Goal: Find specific page/section: Find specific page/section

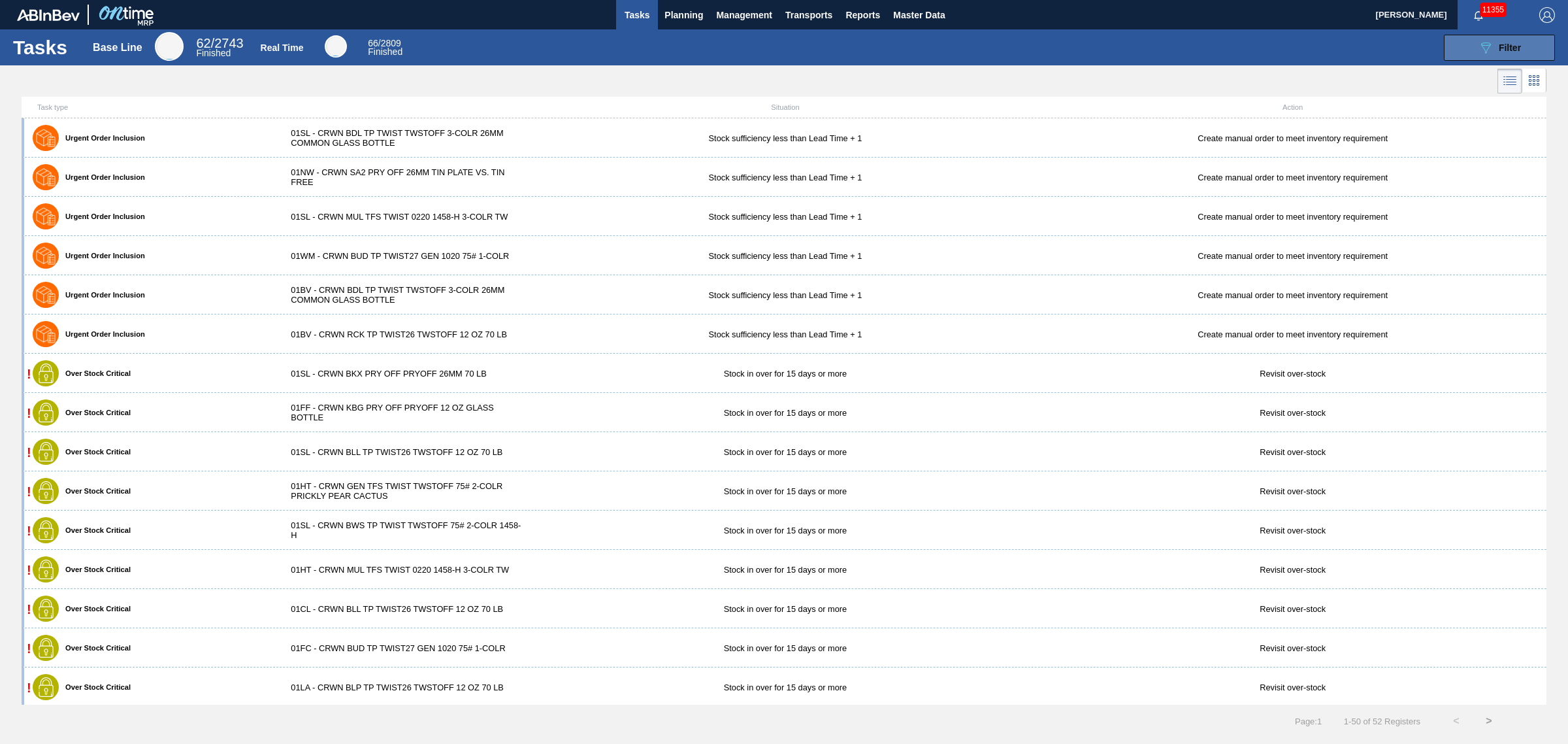
click at [1489, 36] on button "089F7B8B-B2A5-4AFE-B5C0-19BA573D28AC Filter" at bounding box center [1500, 47] width 111 height 26
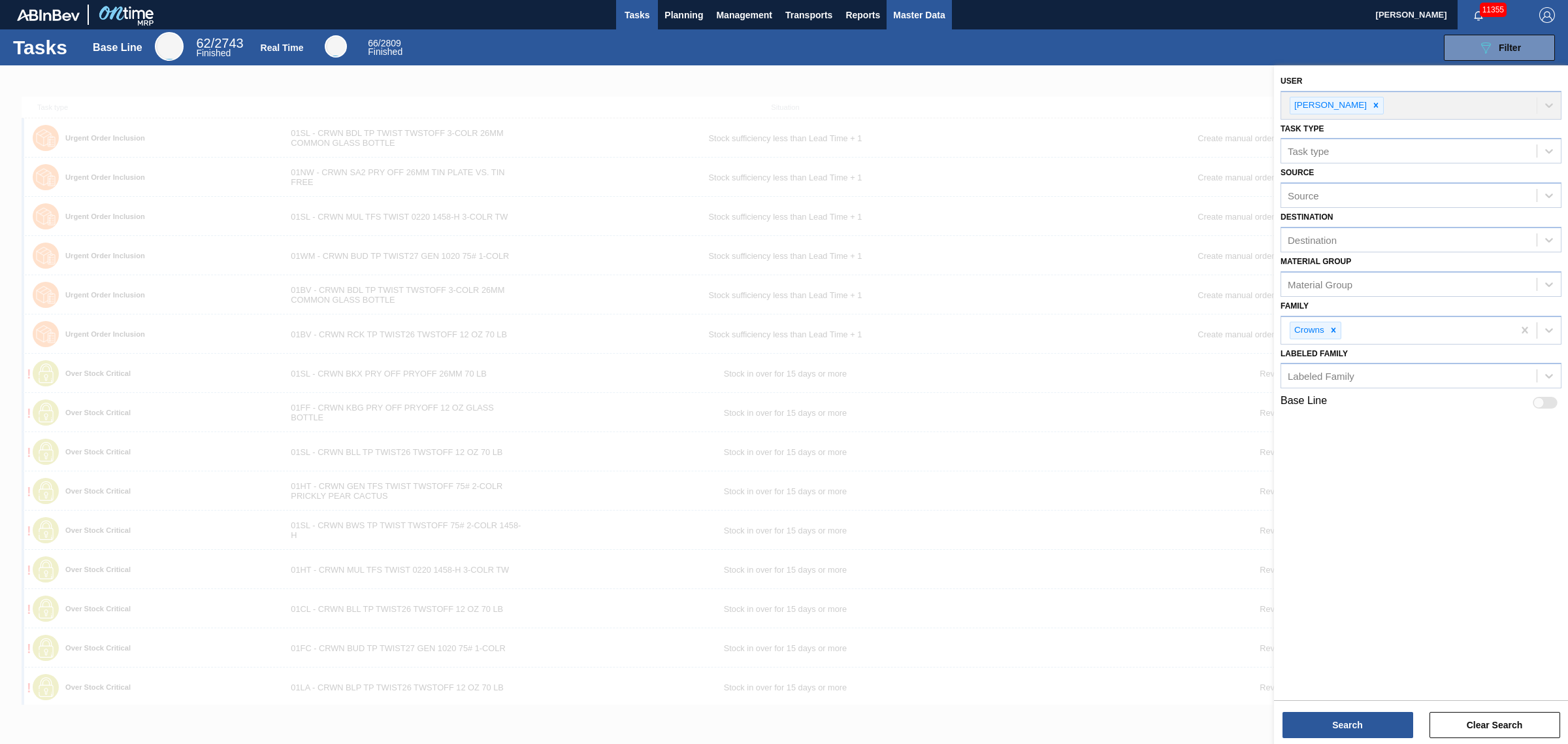
click at [950, 25] on button "Master Data" at bounding box center [919, 15] width 65 height 30
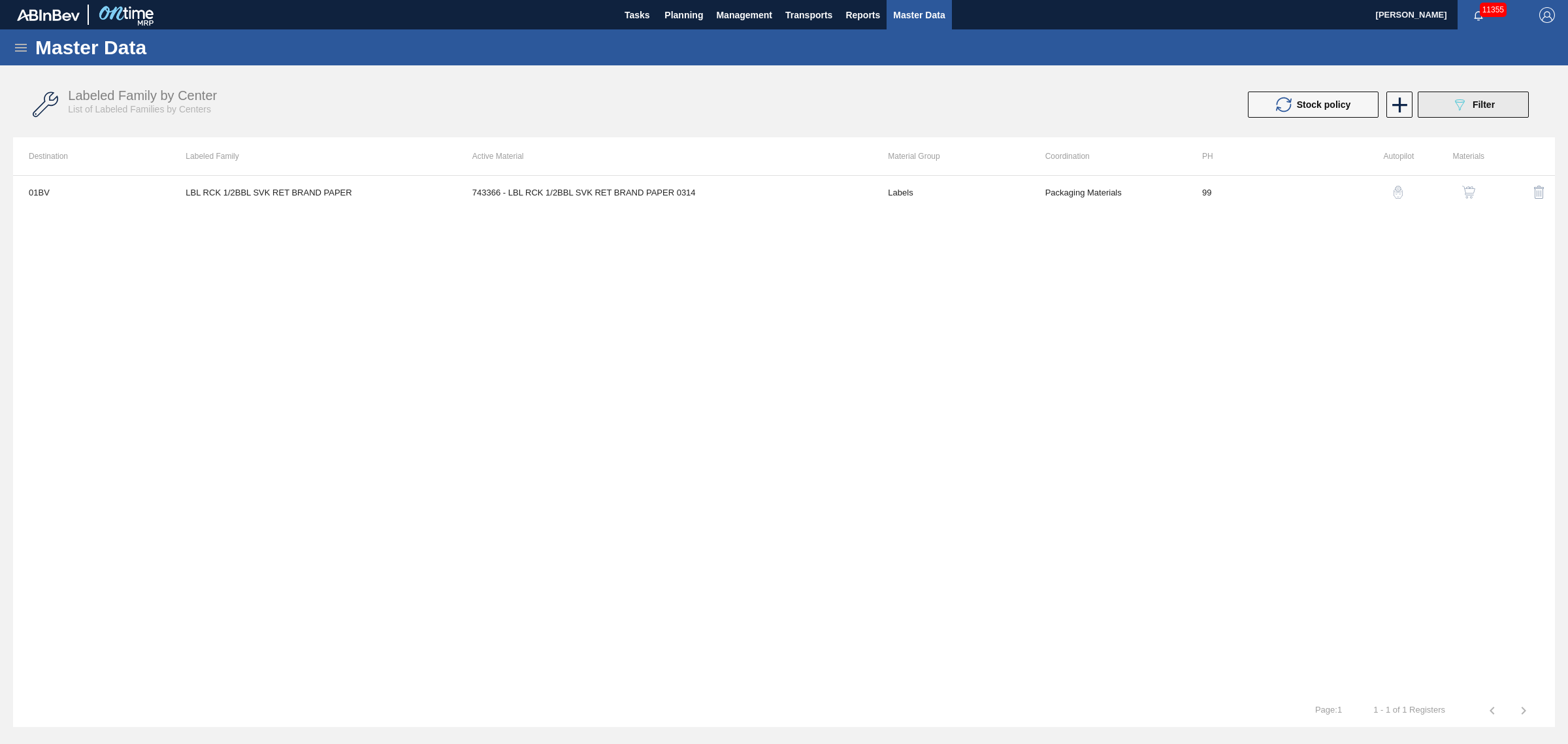
click at [1446, 108] on button "089F7B8B-B2A5-4AFE-B5C0-19BA573D28AC Filter" at bounding box center [1474, 104] width 111 height 26
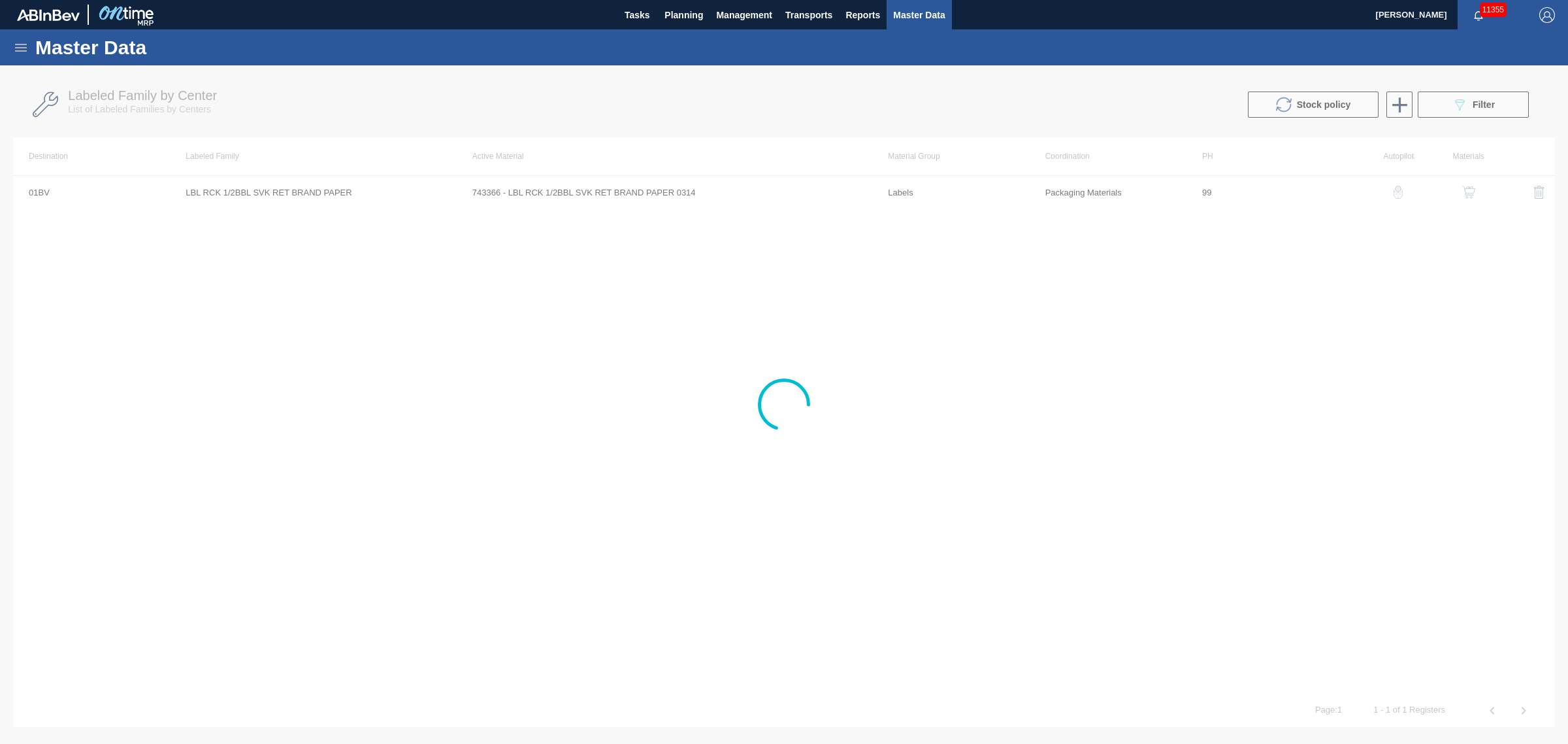
click at [1407, 102] on div at bounding box center [784, 405] width 1568 height 679
drag, startPoint x: 1216, startPoint y: 329, endPoint x: 1211, endPoint y: 260, distance: 69.2
click at [1217, 322] on div at bounding box center [784, 405] width 1568 height 679
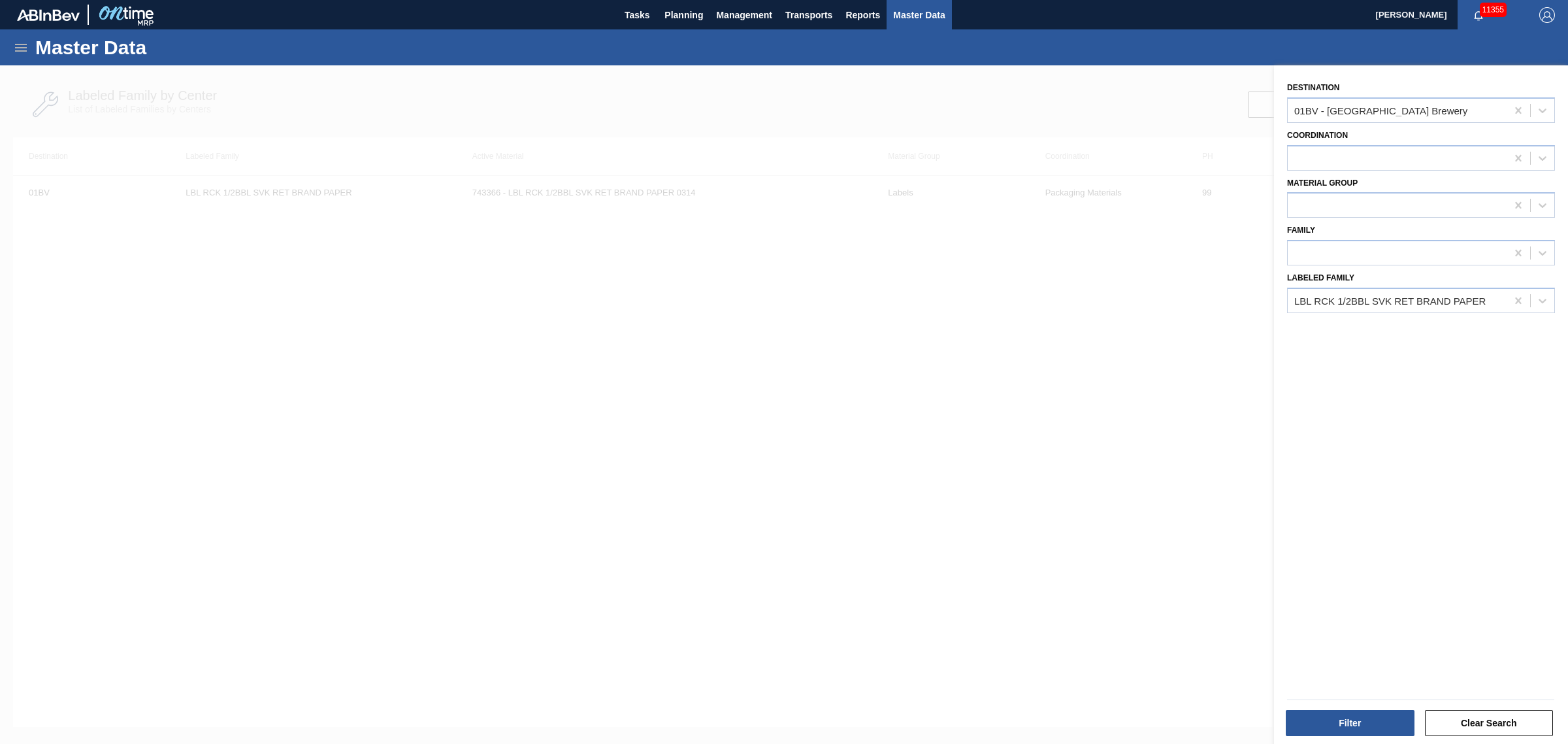
click at [1391, 118] on div "01BV - [GEOGRAPHIC_DATA] Brewery" at bounding box center [1397, 110] width 219 height 19
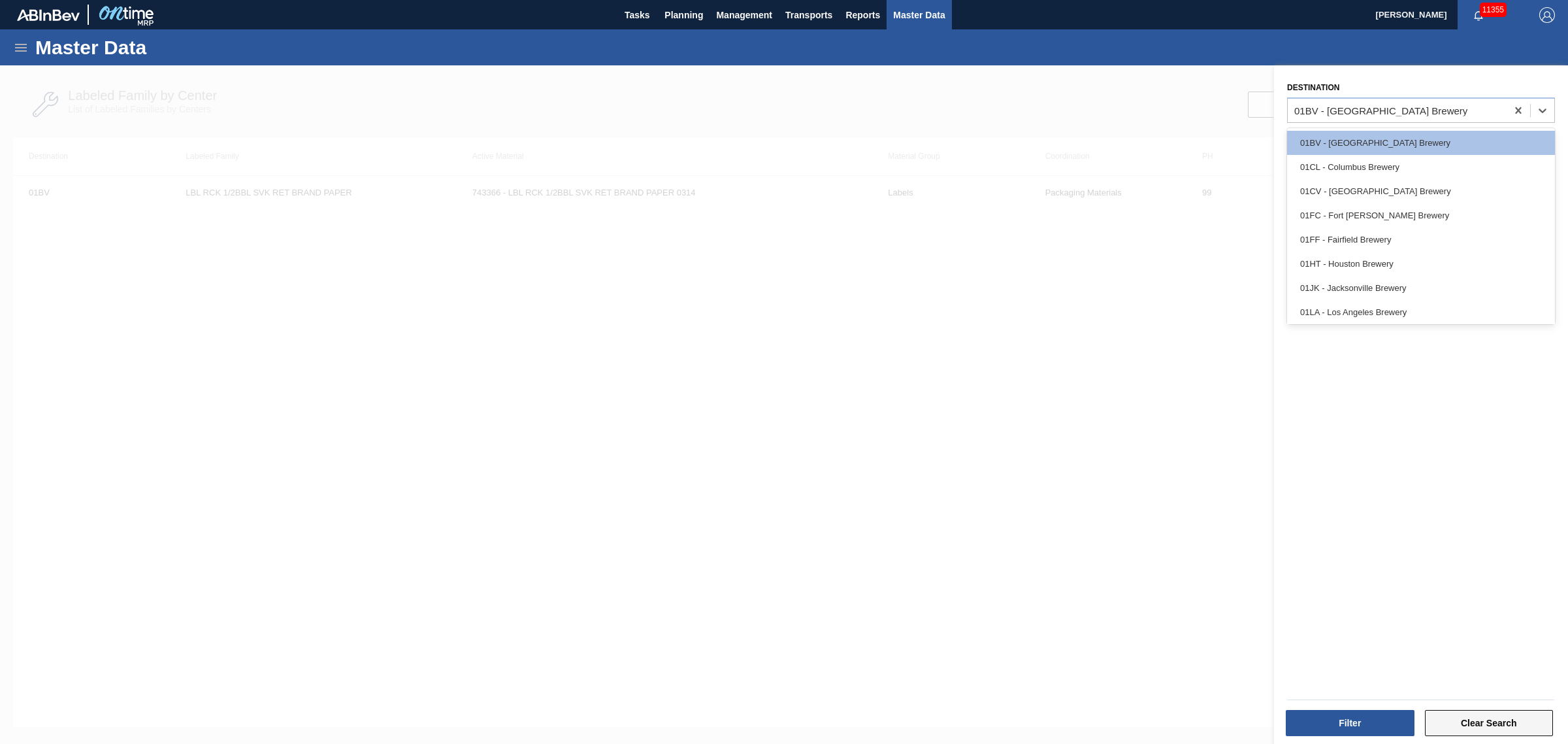
click at [1493, 713] on button "Clear Search" at bounding box center [1489, 723] width 129 height 26
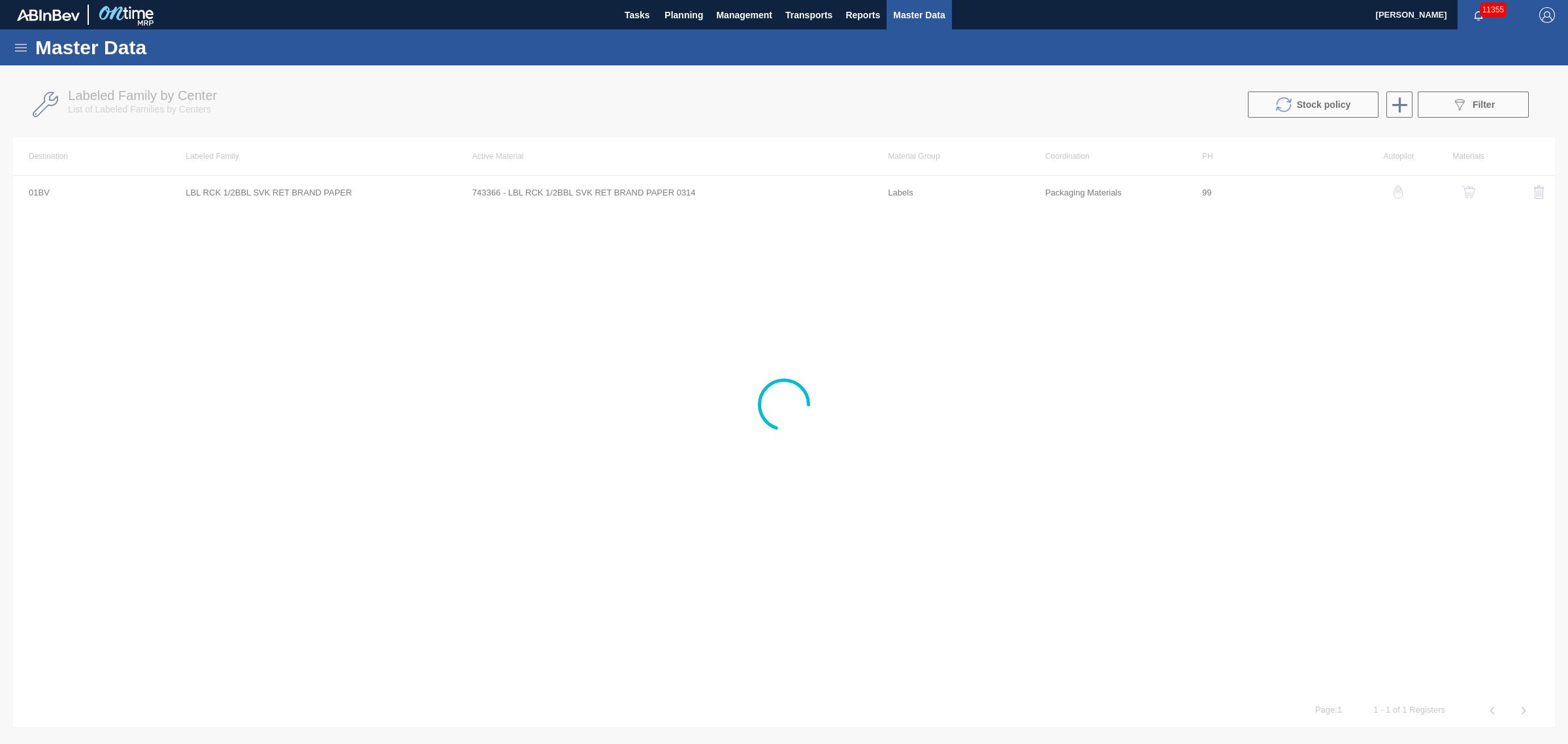
click at [1392, 106] on div at bounding box center [784, 405] width 1568 height 679
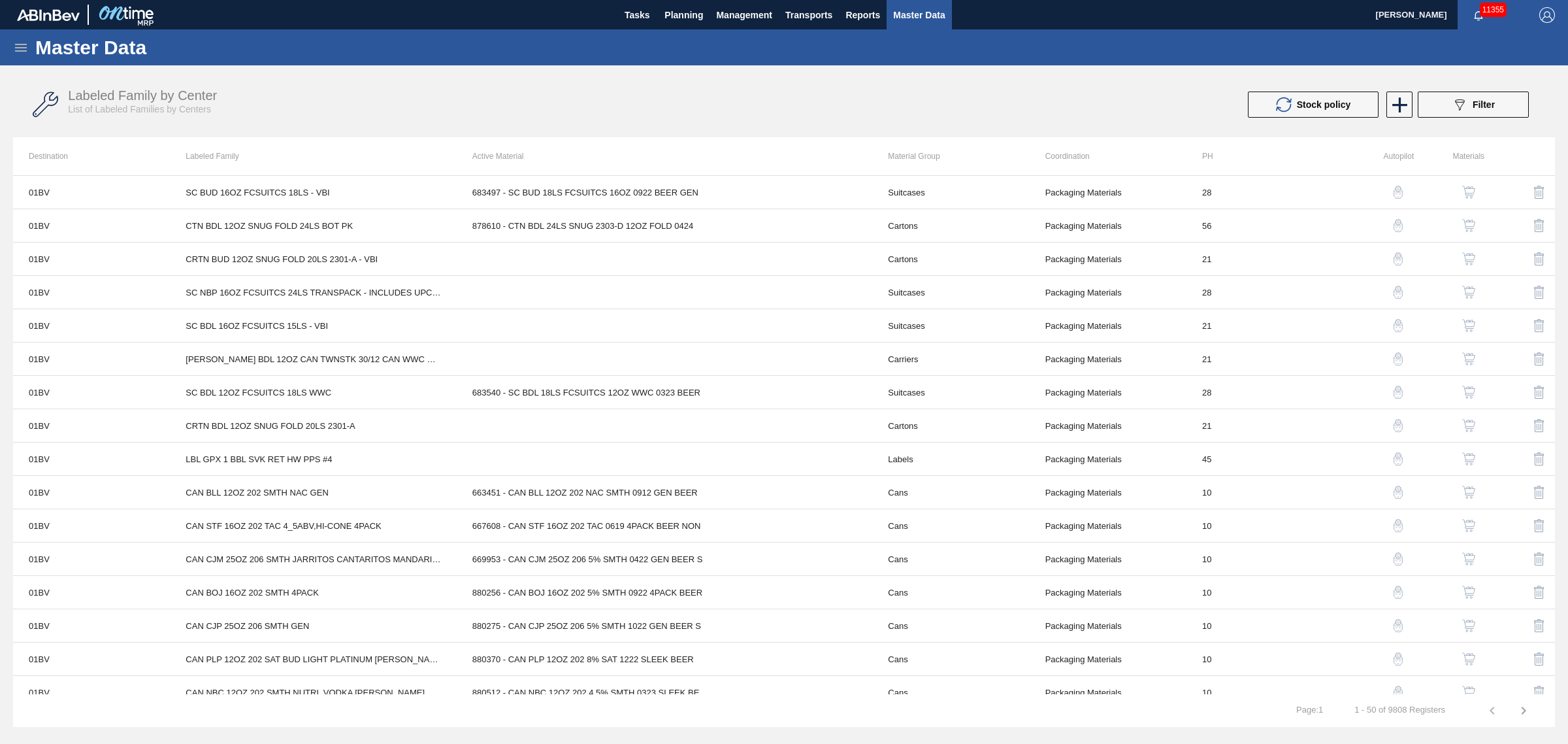
click at [1392, 106] on icon at bounding box center [1400, 105] width 25 height 25
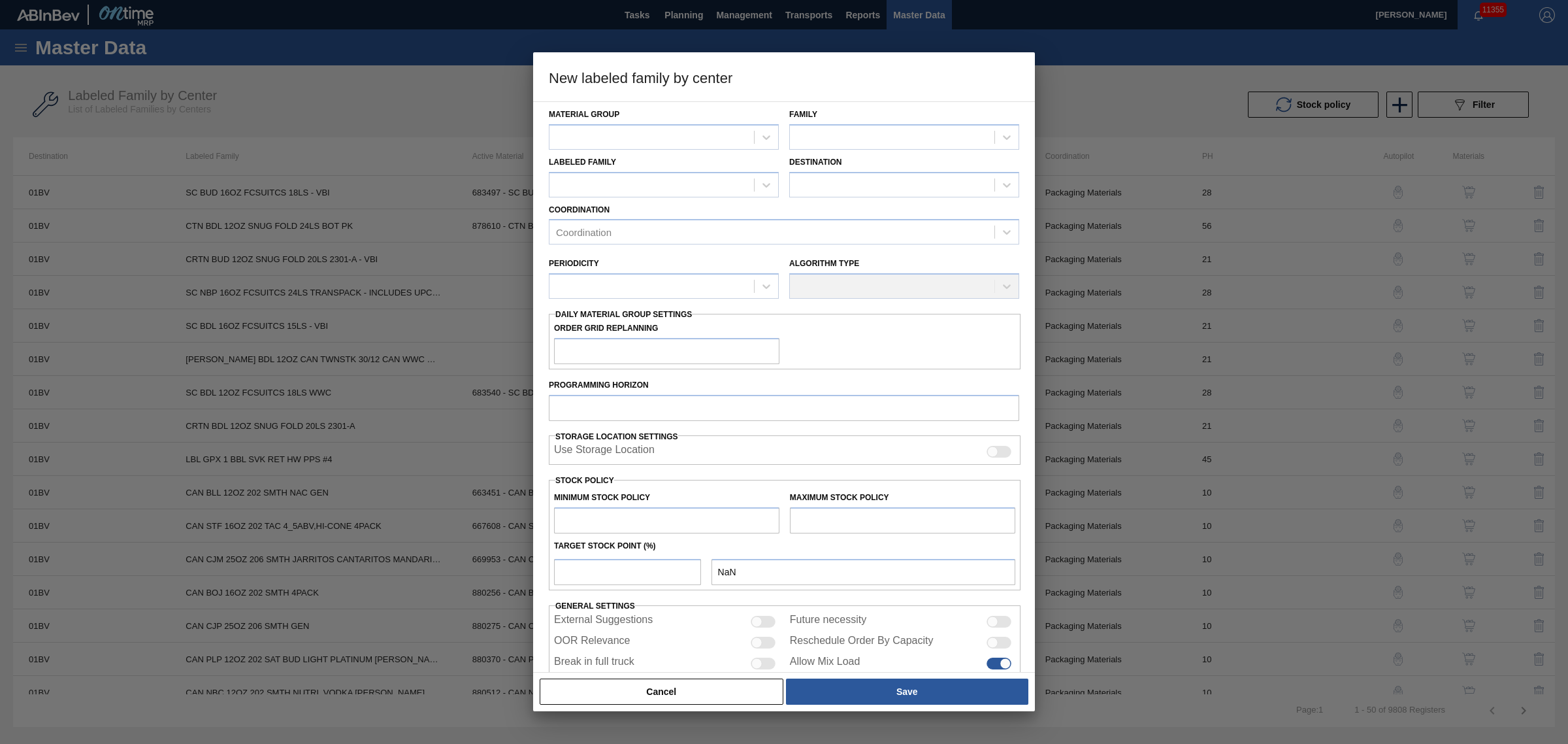
drag, startPoint x: 1122, startPoint y: 69, endPoint x: 1161, endPoint y: 80, distance: 40.5
click at [1123, 69] on div at bounding box center [784, 372] width 1568 height 744
click at [699, 691] on button "Cancel" at bounding box center [661, 691] width 243 height 26
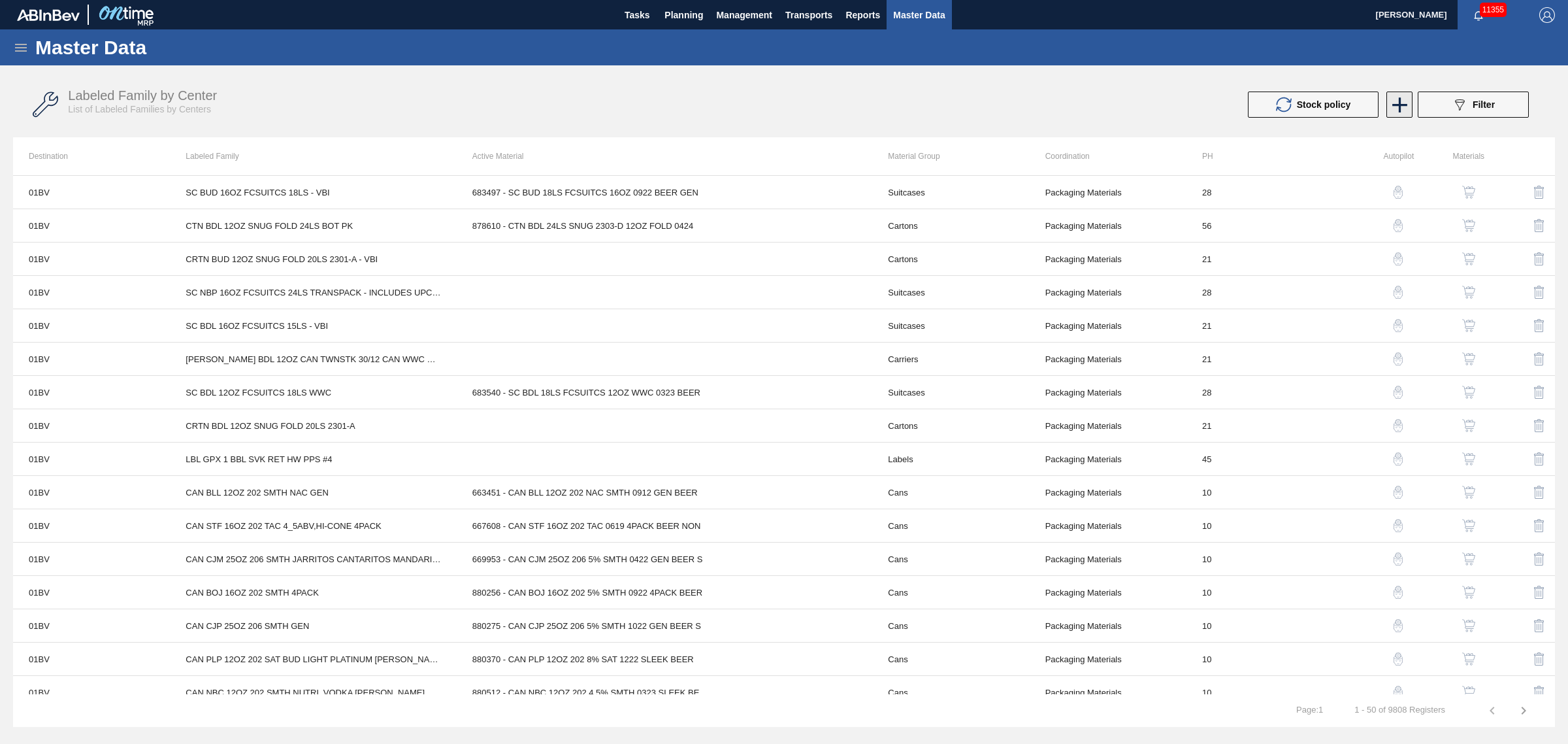
click at [1397, 106] on icon at bounding box center [1399, 104] width 15 height 15
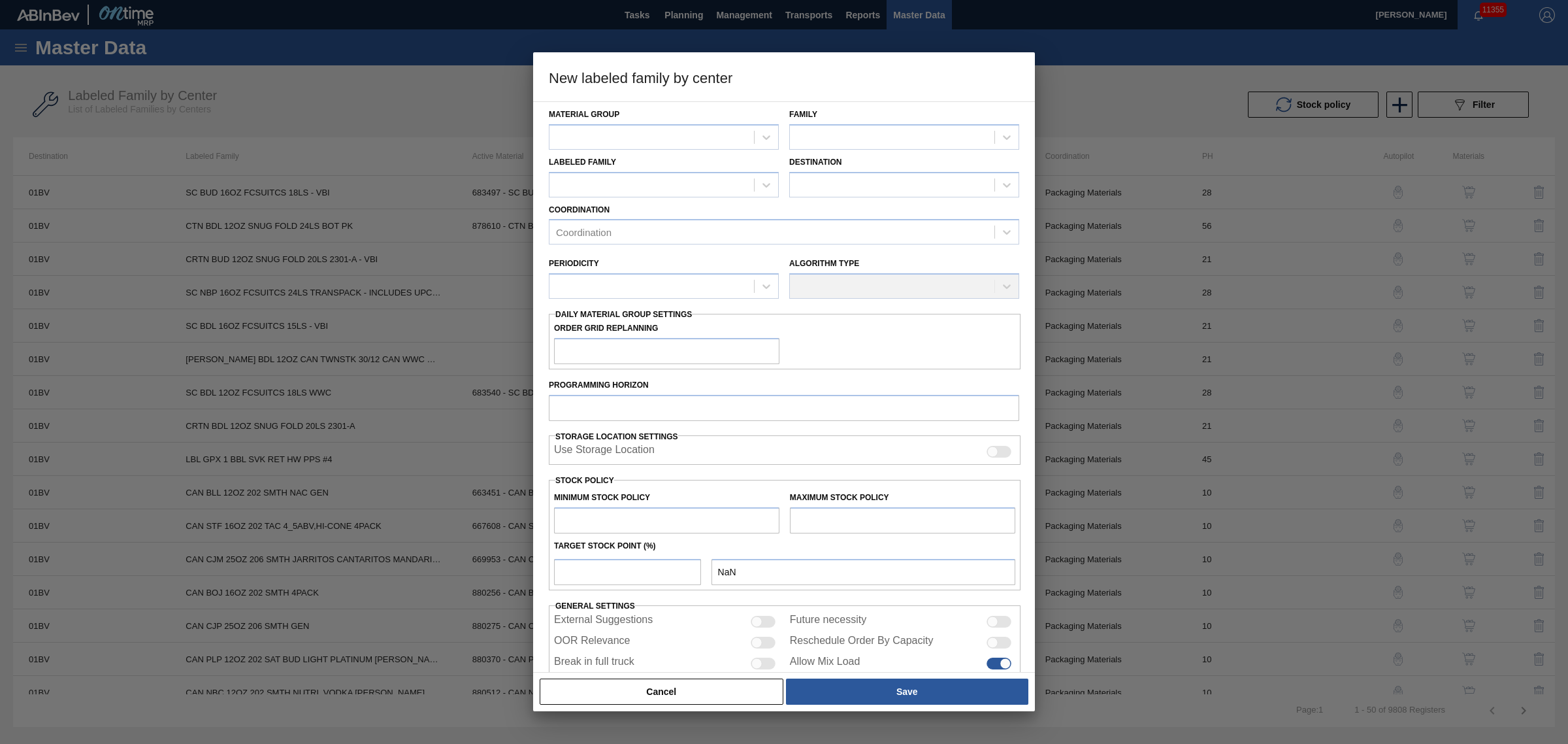
click at [760, 118] on div "Material Group" at bounding box center [663, 127] width 230 height 44
click at [765, 125] on div at bounding box center [766, 137] width 23 height 23
click at [376, 96] on div at bounding box center [784, 372] width 1568 height 744
drag, startPoint x: 779, startPoint y: 123, endPoint x: 773, endPoint y: 130, distance: 9.2
click at [779, 123] on div "Material Group" at bounding box center [664, 127] width 241 height 44
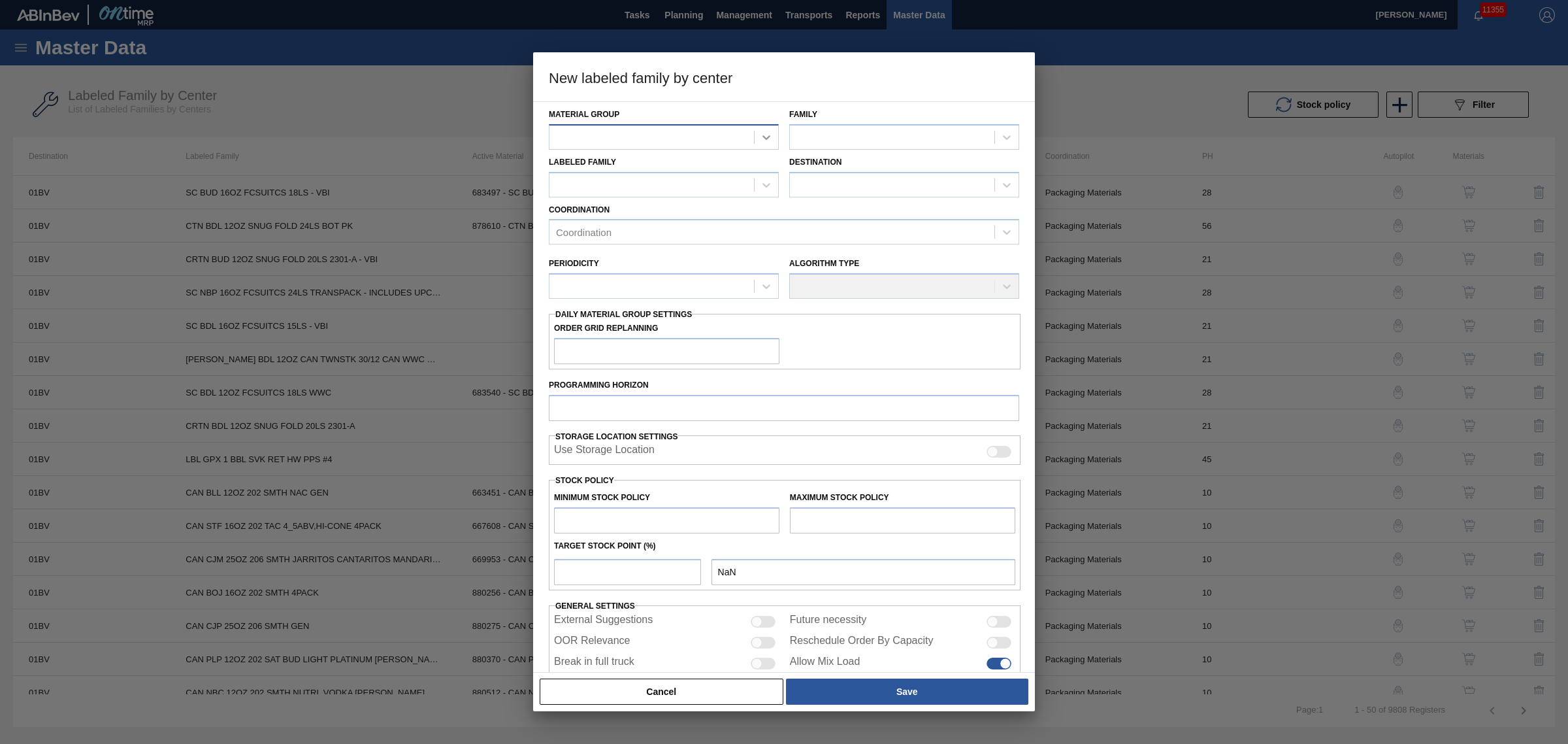
click at [770, 134] on icon at bounding box center [766, 137] width 13 height 13
click at [400, 92] on div at bounding box center [784, 372] width 1568 height 744
click at [687, 680] on button "Cancel" at bounding box center [661, 691] width 243 height 26
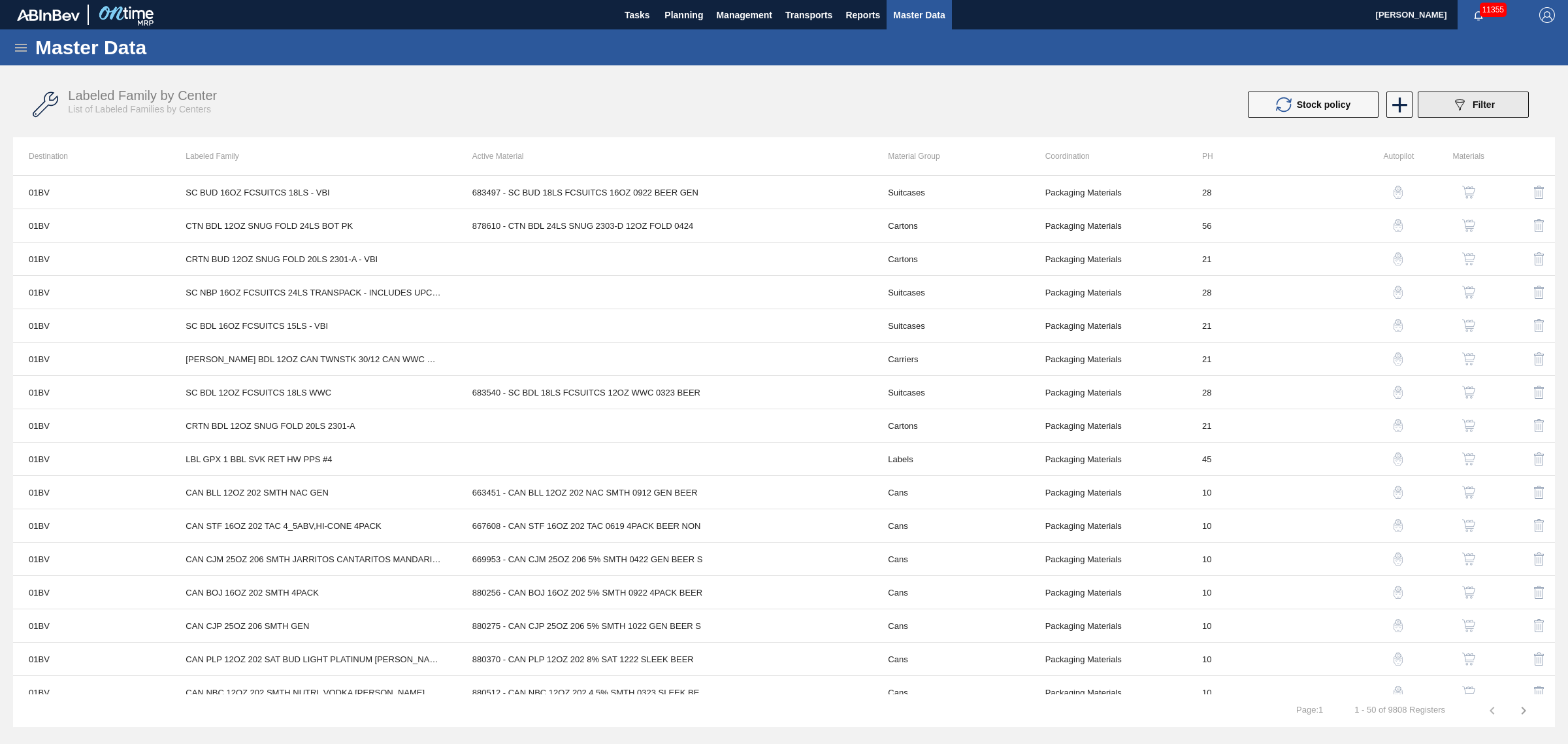
click at [1462, 106] on icon "089F7B8B-B2A5-4AFE-B5C0-19BA573D28AC" at bounding box center [1460, 104] width 15 height 15
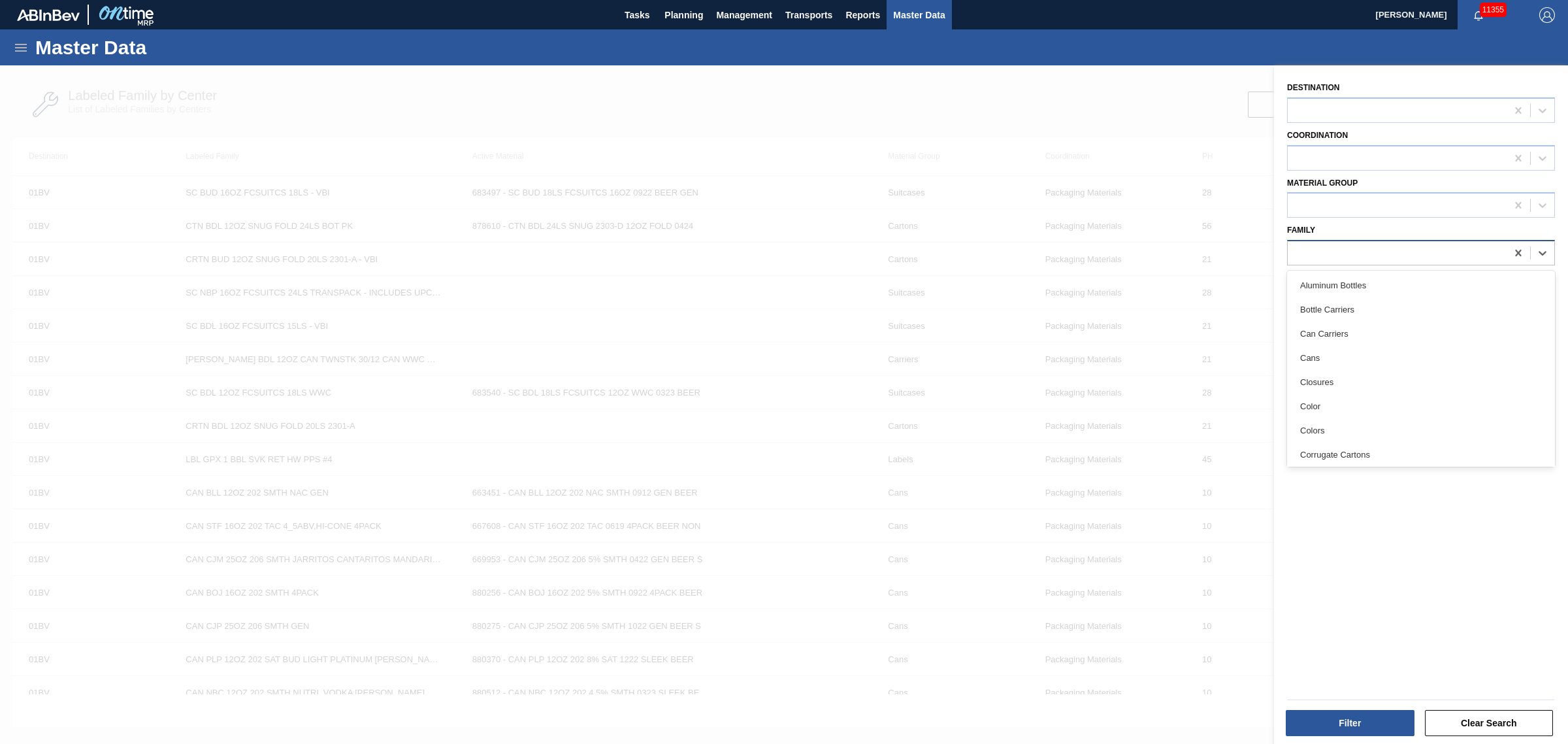
click at [1369, 244] on div at bounding box center [1397, 253] width 219 height 19
click at [1345, 213] on div at bounding box center [1397, 206] width 219 height 19
click at [1346, 146] on div at bounding box center [1421, 158] width 268 height 25
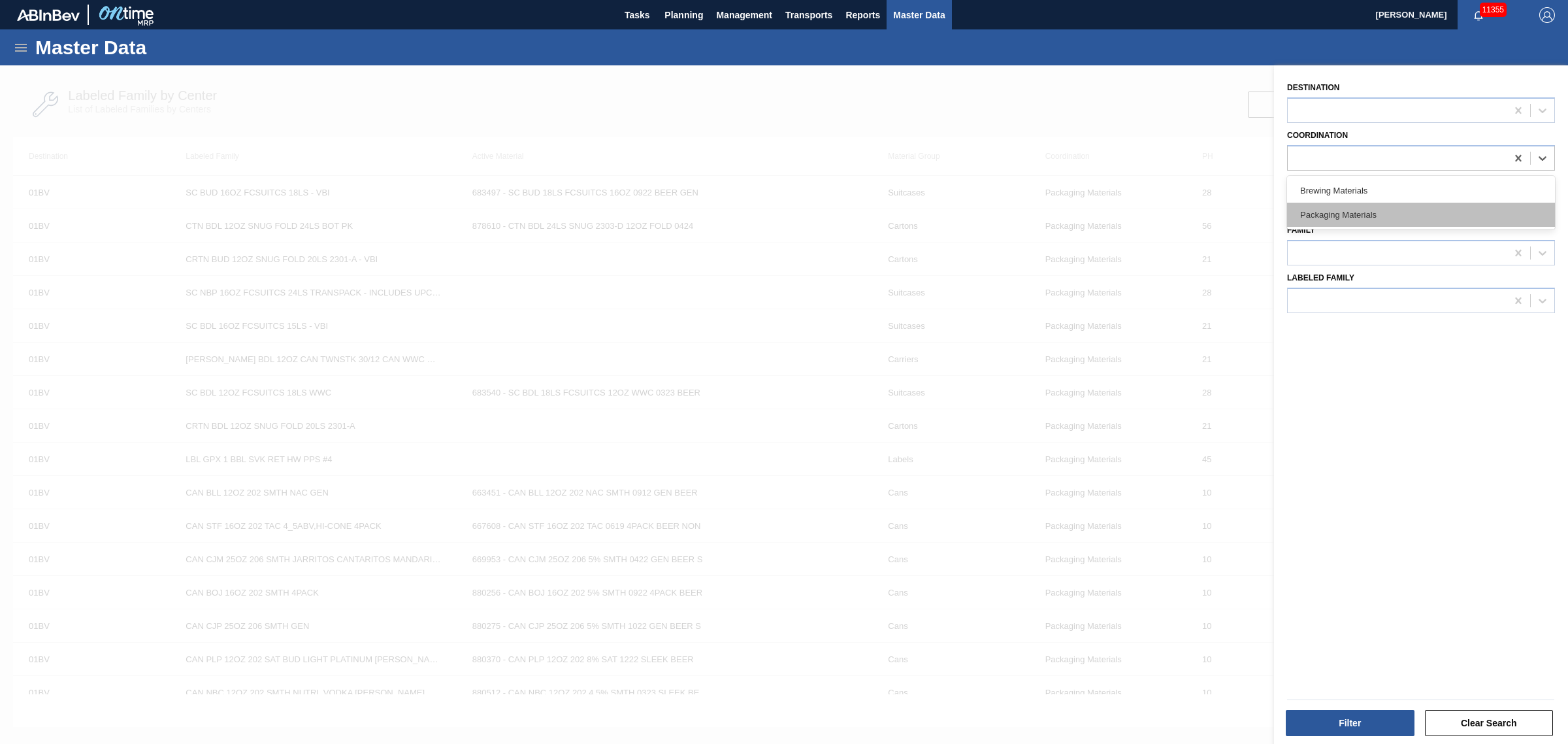
click at [1337, 213] on div "Packaging Materials" at bounding box center [1421, 215] width 268 height 24
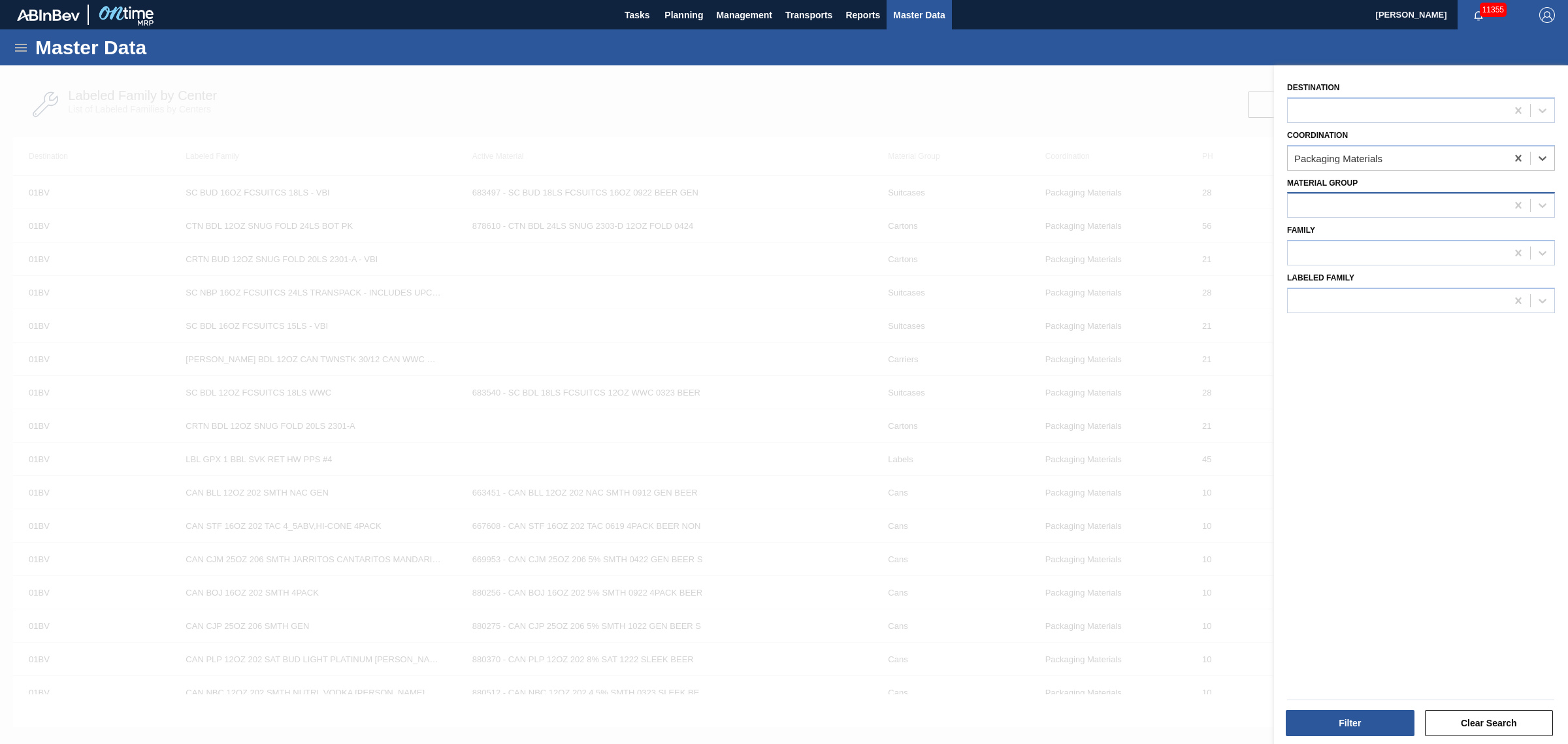
click at [1337, 207] on div at bounding box center [1397, 206] width 219 height 19
click at [1373, 386] on div "Crown" at bounding box center [1421, 389] width 268 height 24
drag, startPoint x: 1370, startPoint y: 492, endPoint x: 1379, endPoint y: 311, distance: 181.2
click at [1373, 471] on div "Destination Coordination Packaging Materials Material Group Crown Family Labele…" at bounding box center [1421, 406] width 294 height 682
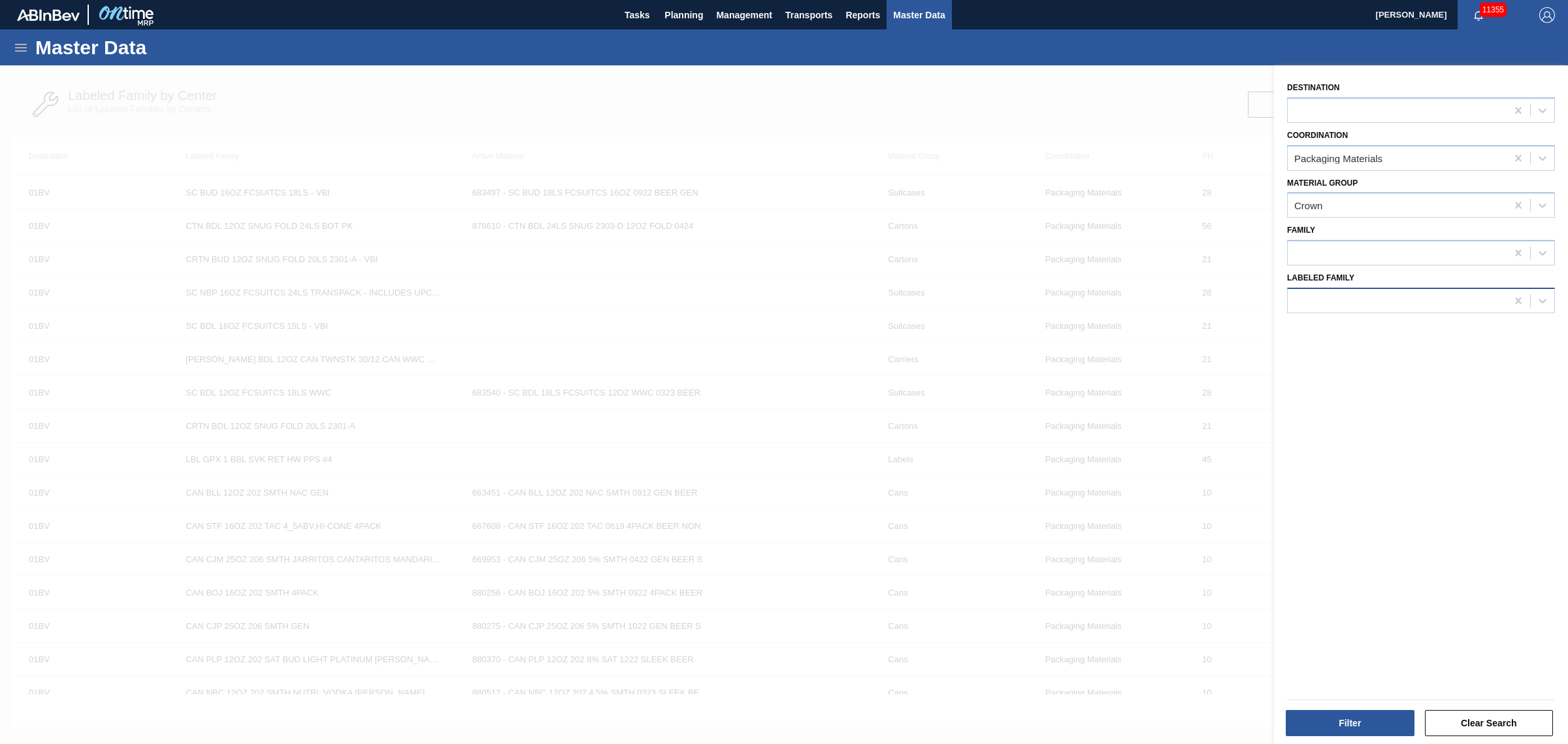
click at [1374, 299] on div at bounding box center [1397, 300] width 219 height 19
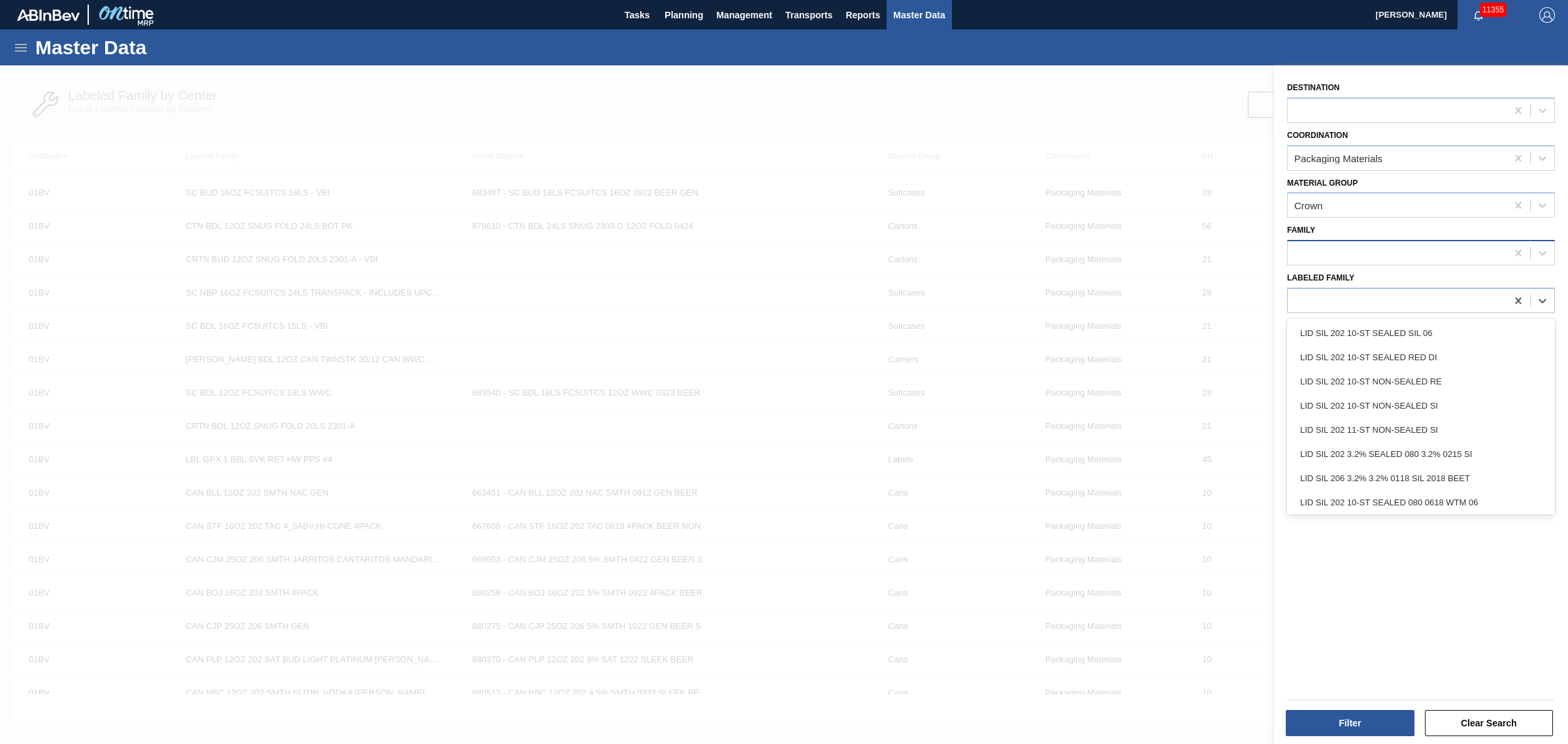
click at [1344, 253] on div at bounding box center [1397, 253] width 219 height 19
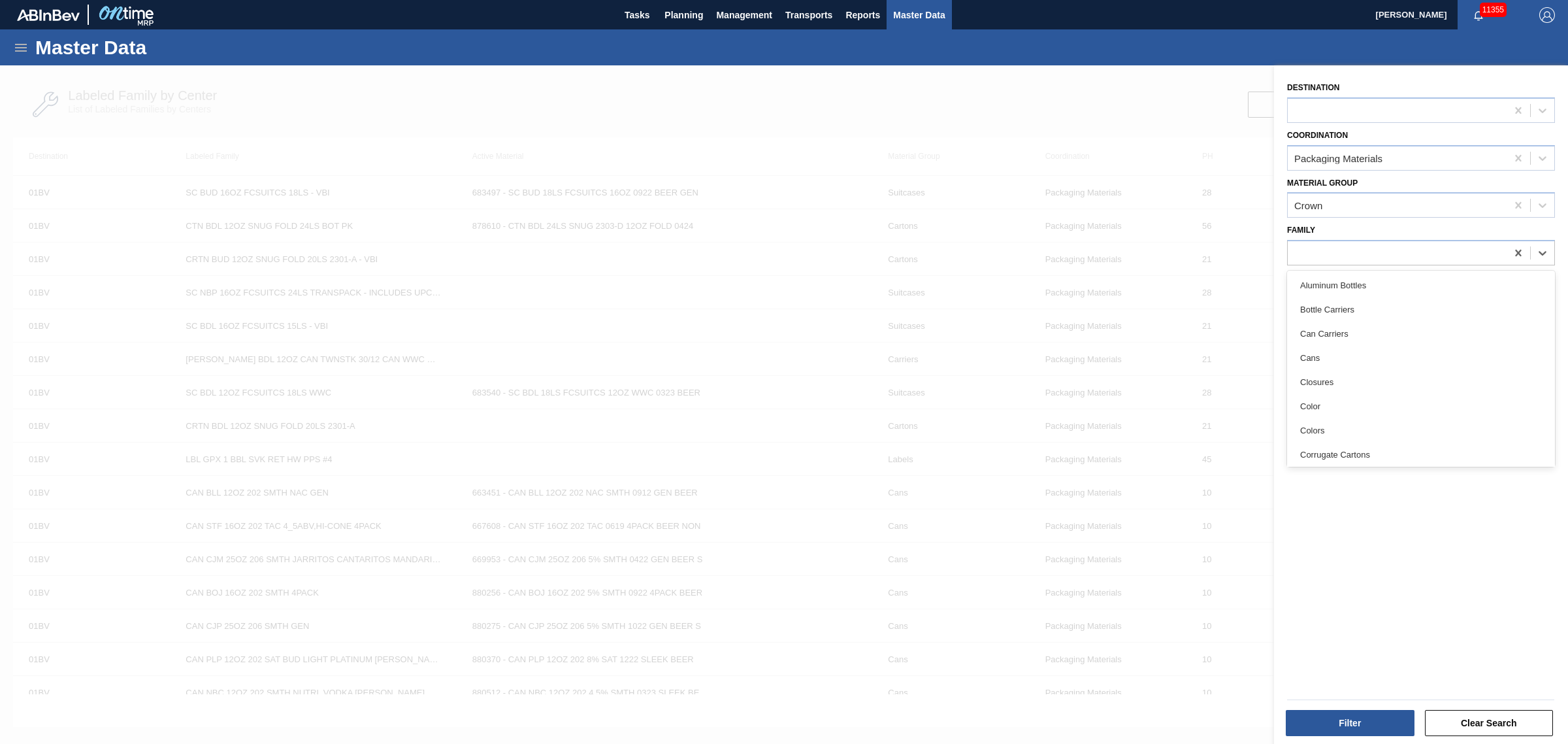
click at [943, 92] on div at bounding box center [784, 437] width 1568 height 744
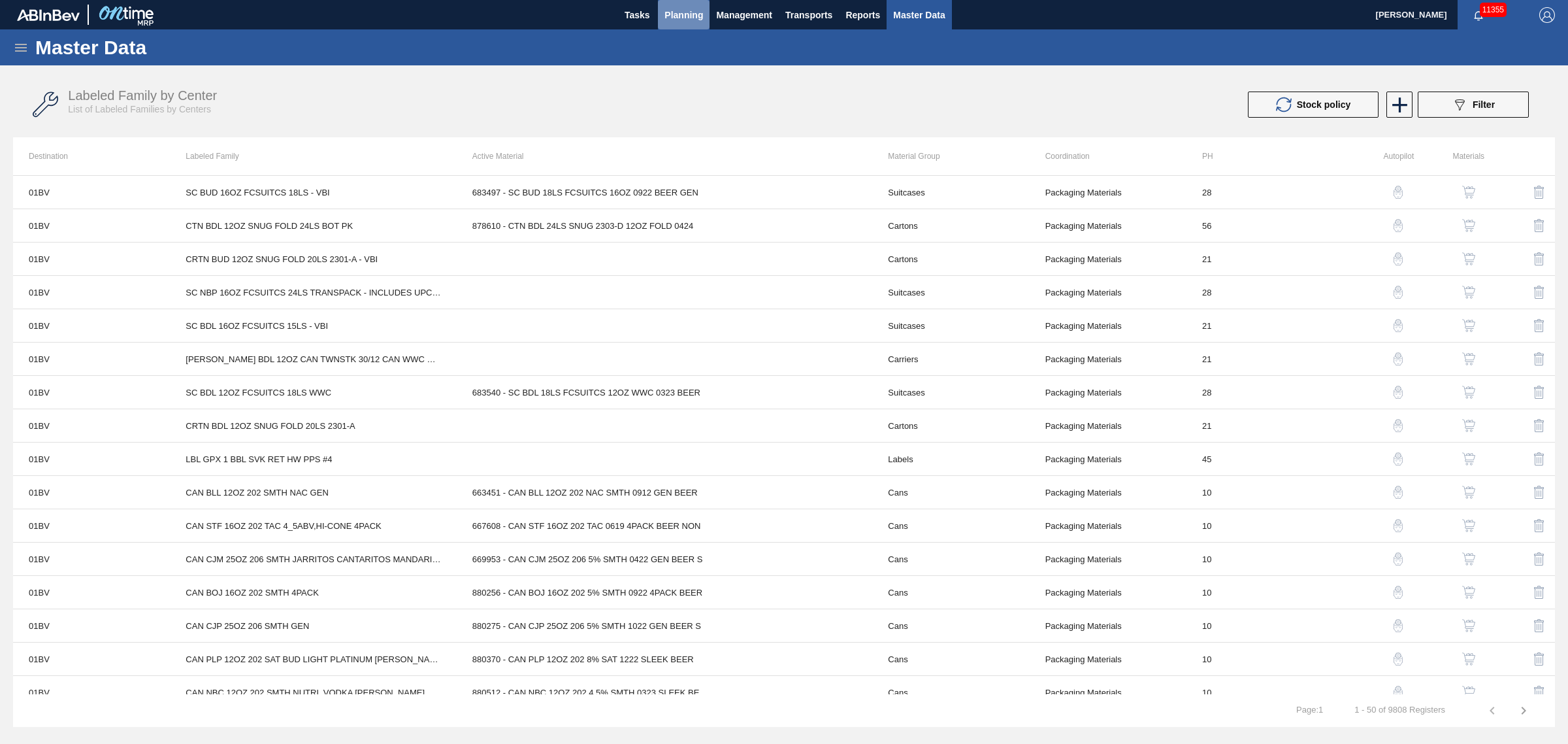
click at [680, 13] on span "Planning" at bounding box center [684, 15] width 39 height 15
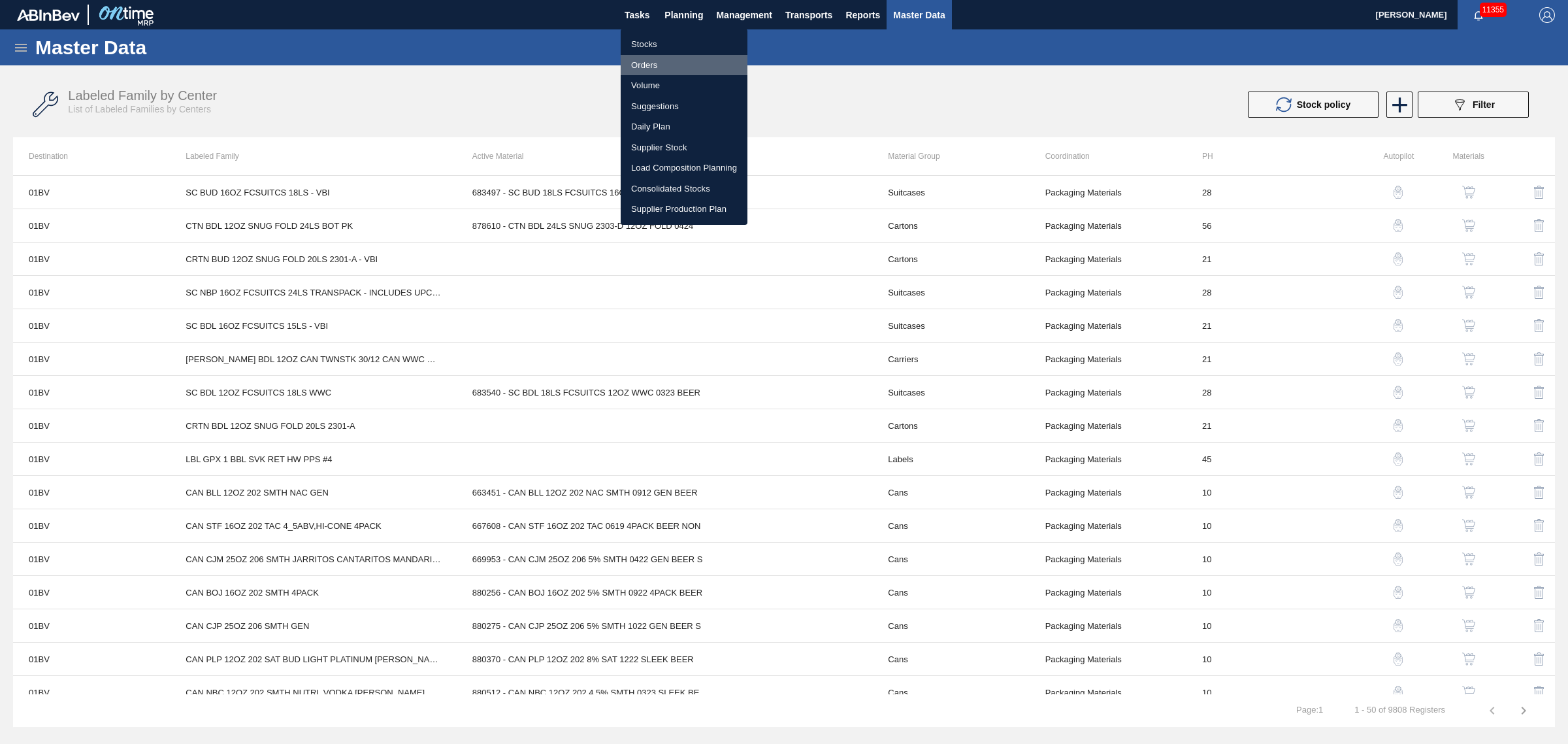
click at [650, 57] on li "Orders" at bounding box center [684, 65] width 127 height 21
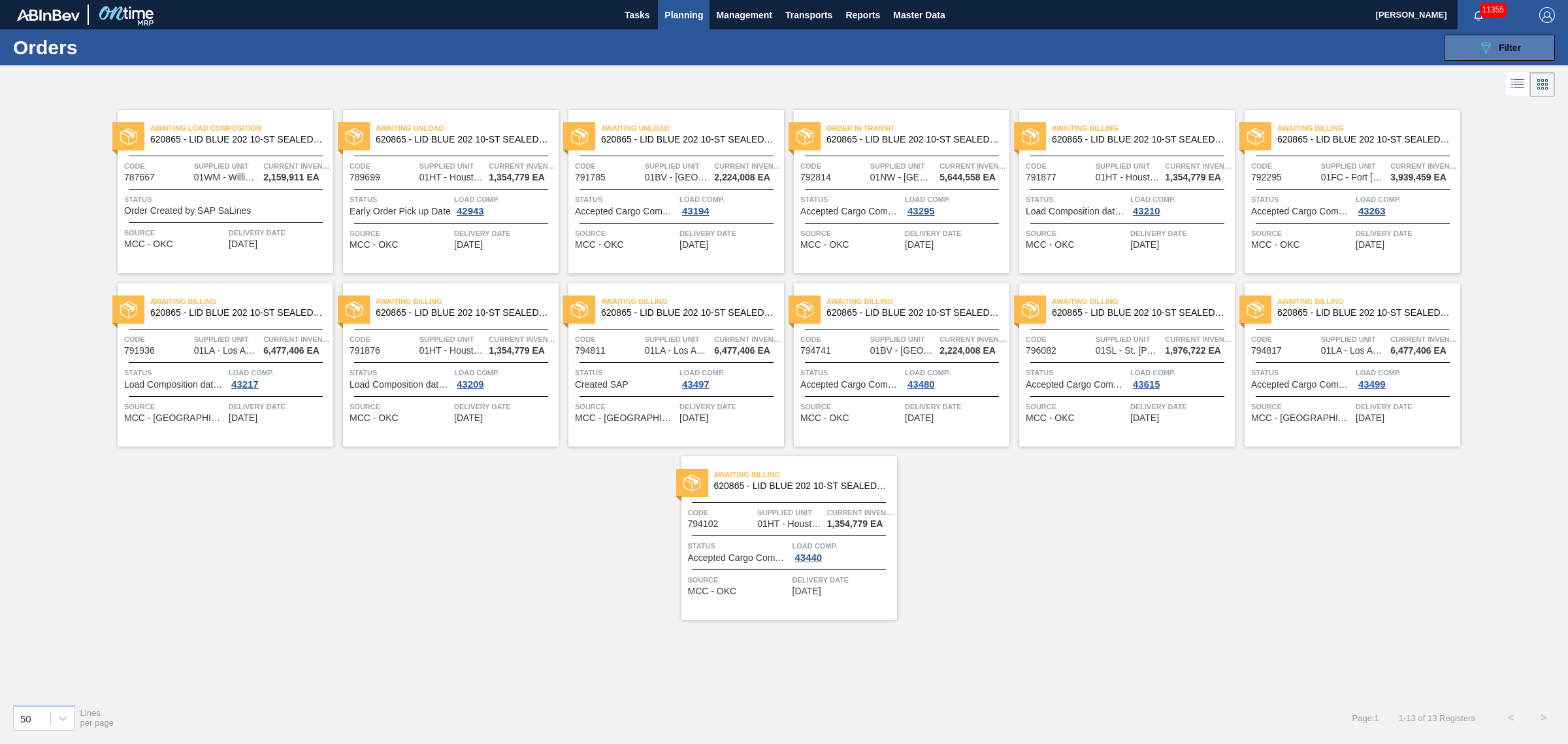
click at [1495, 43] on div "089F7B8B-B2A5-4AFE-B5C0-19BA573D28AC Filter" at bounding box center [1499, 48] width 43 height 15
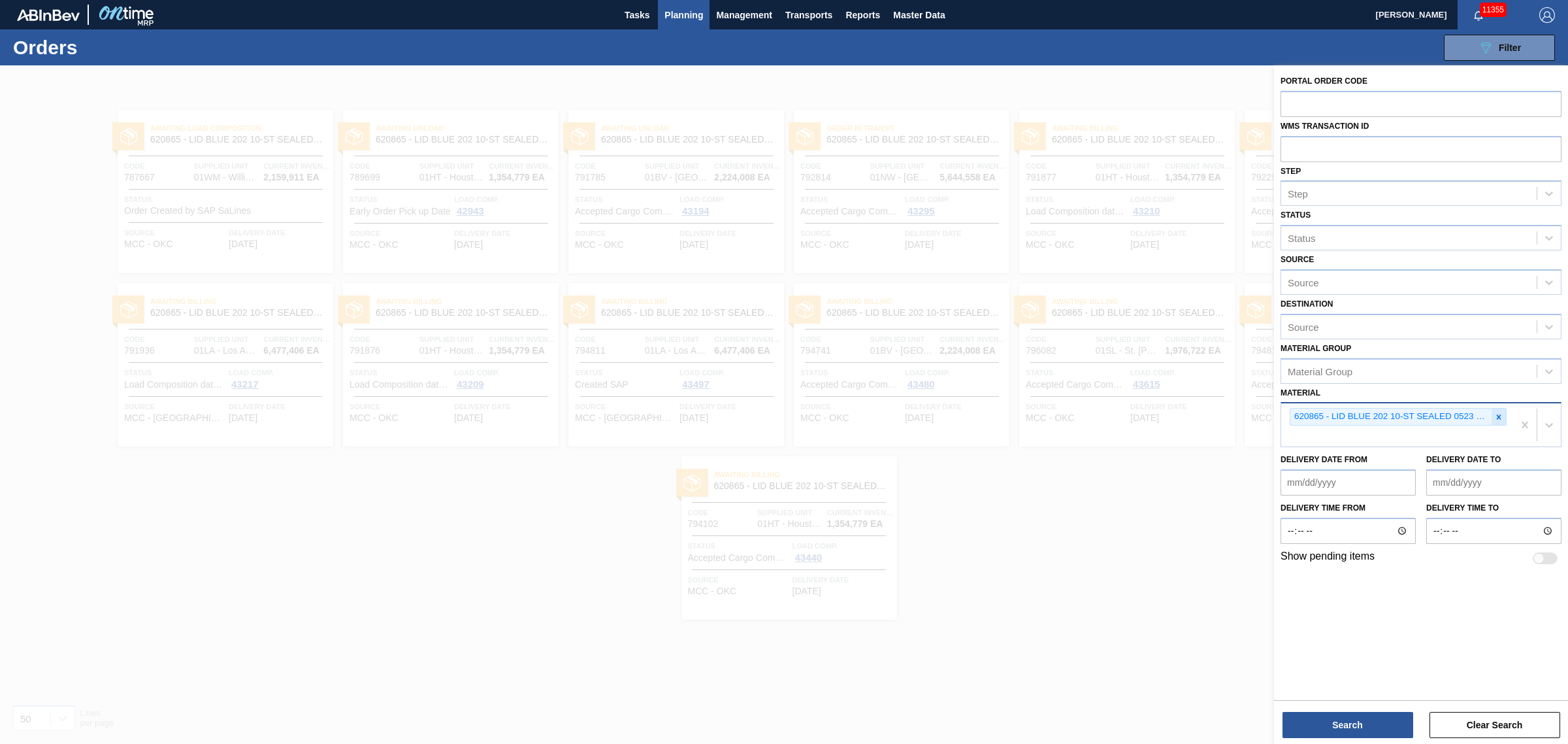
click at [1498, 412] on icon at bounding box center [1498, 417] width 9 height 9
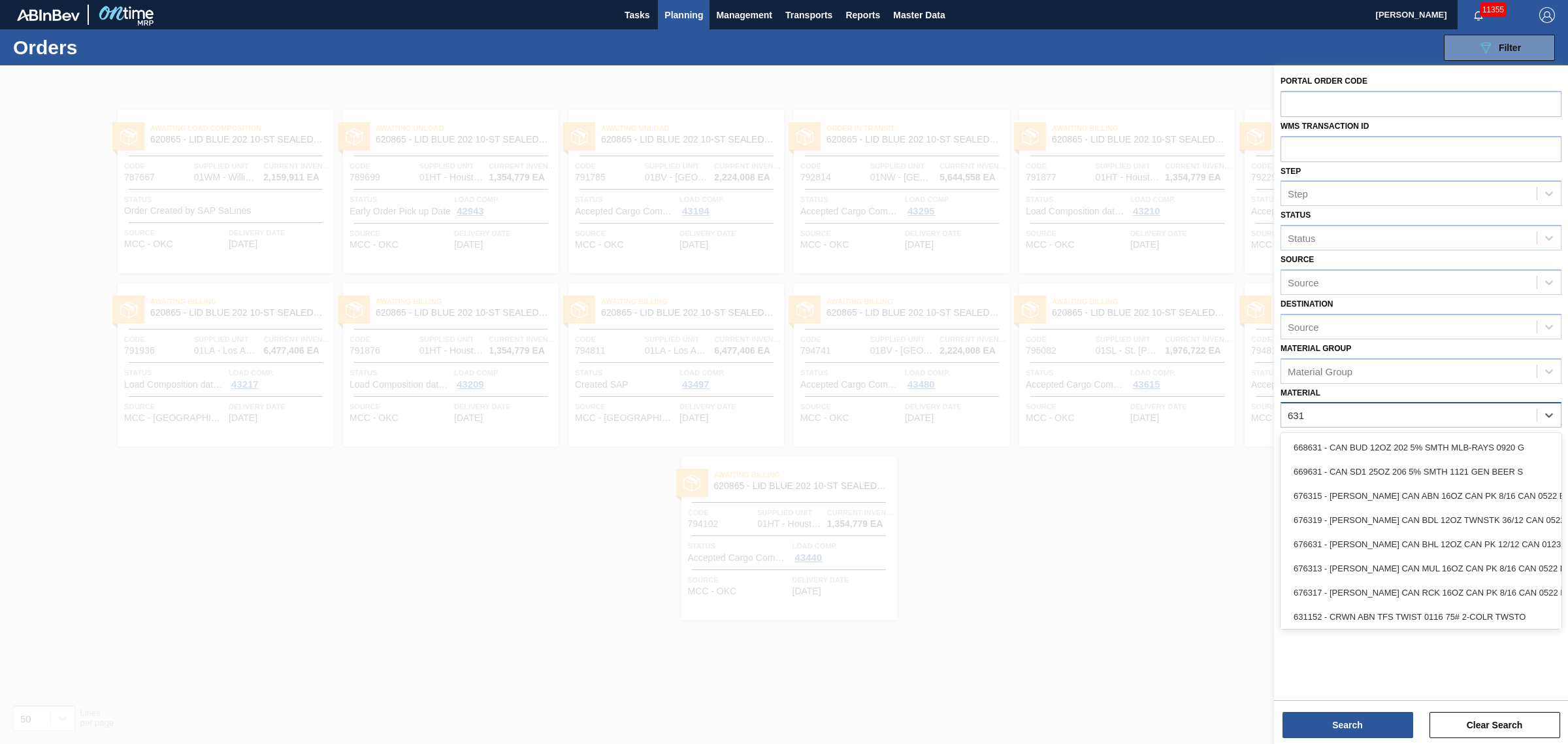
type input "631"
click at [1327, 675] on div "Portal Order Code WMS Transaction ID Step Step Status Status Source Source Dest…" at bounding box center [1421, 382] width 294 height 632
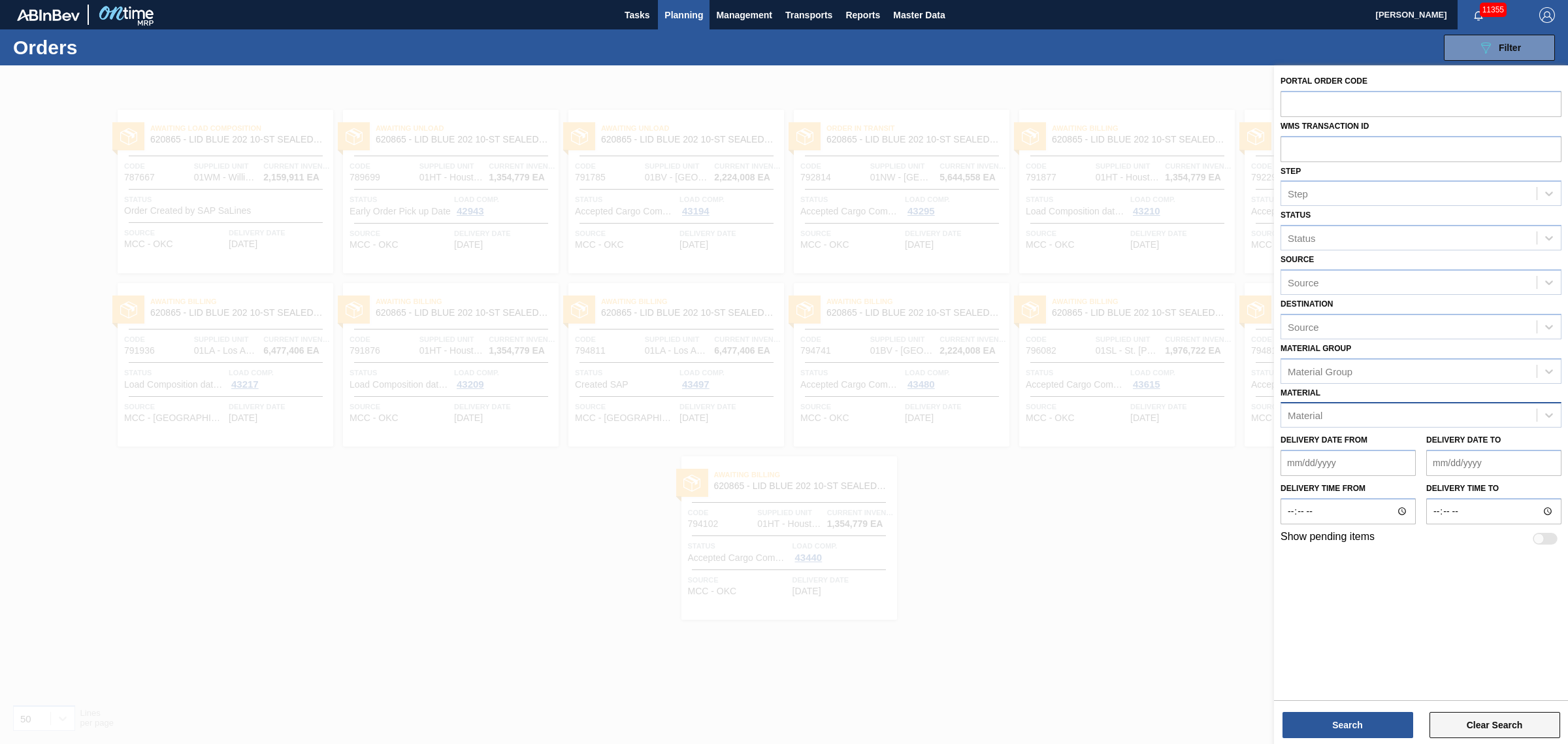
click at [1459, 724] on button "Clear Search" at bounding box center [1495, 725] width 131 height 26
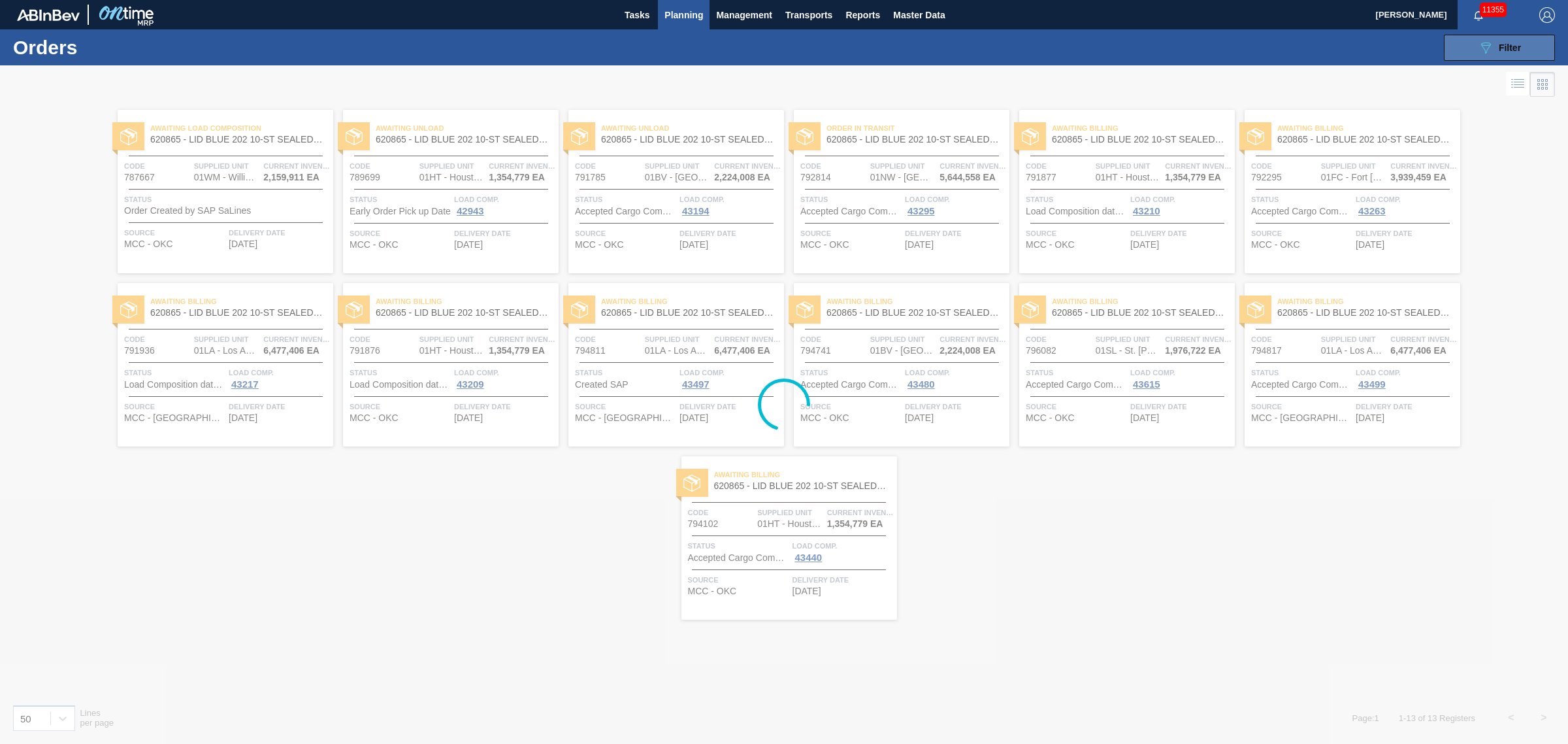
click at [1539, 53] on button "089F7B8B-B2A5-4AFE-B5C0-19BA573D28AC Filter" at bounding box center [1500, 47] width 111 height 26
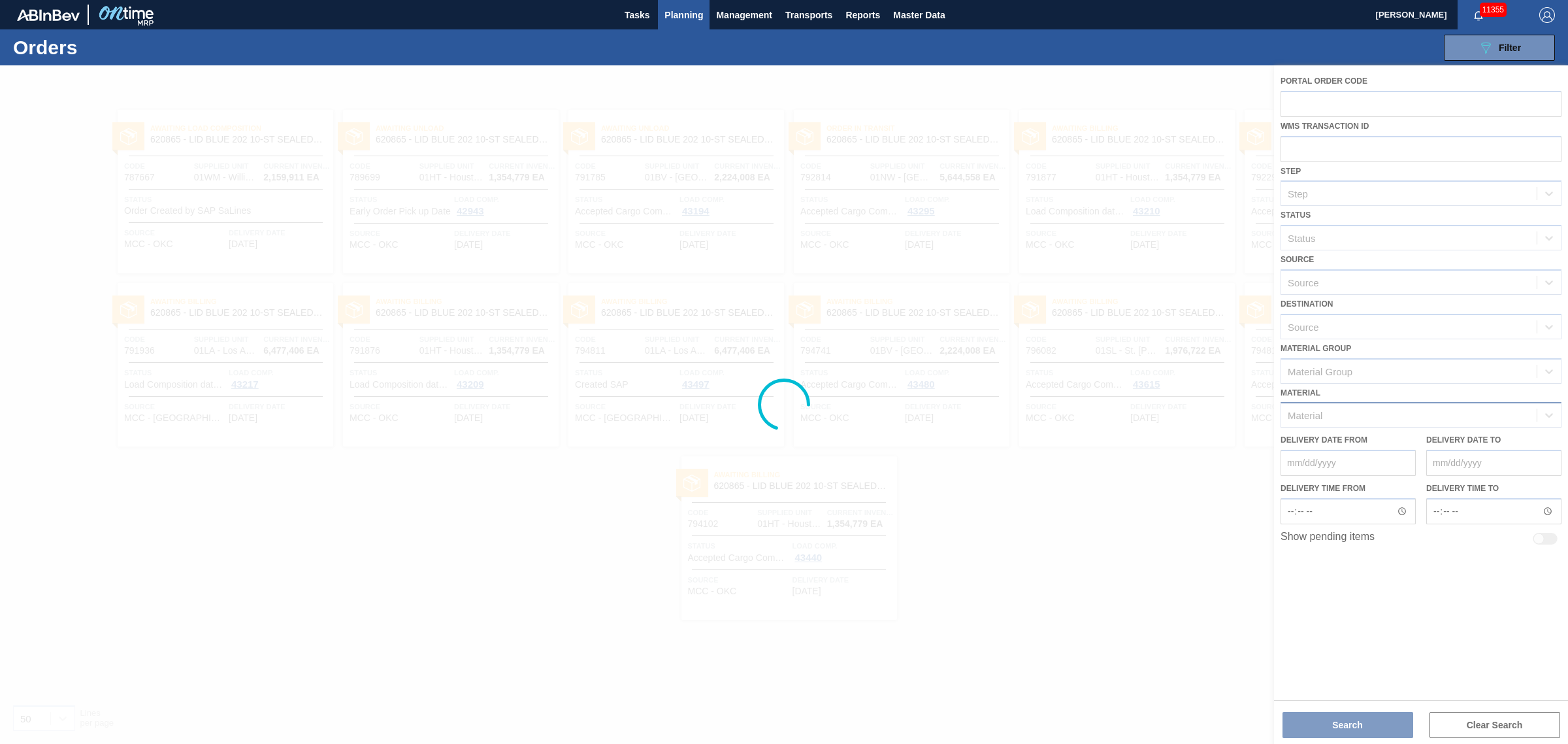
click at [1486, 409] on div at bounding box center [784, 405] width 1568 height 679
click at [1516, 47] on span "Filter" at bounding box center [1510, 47] width 23 height 11
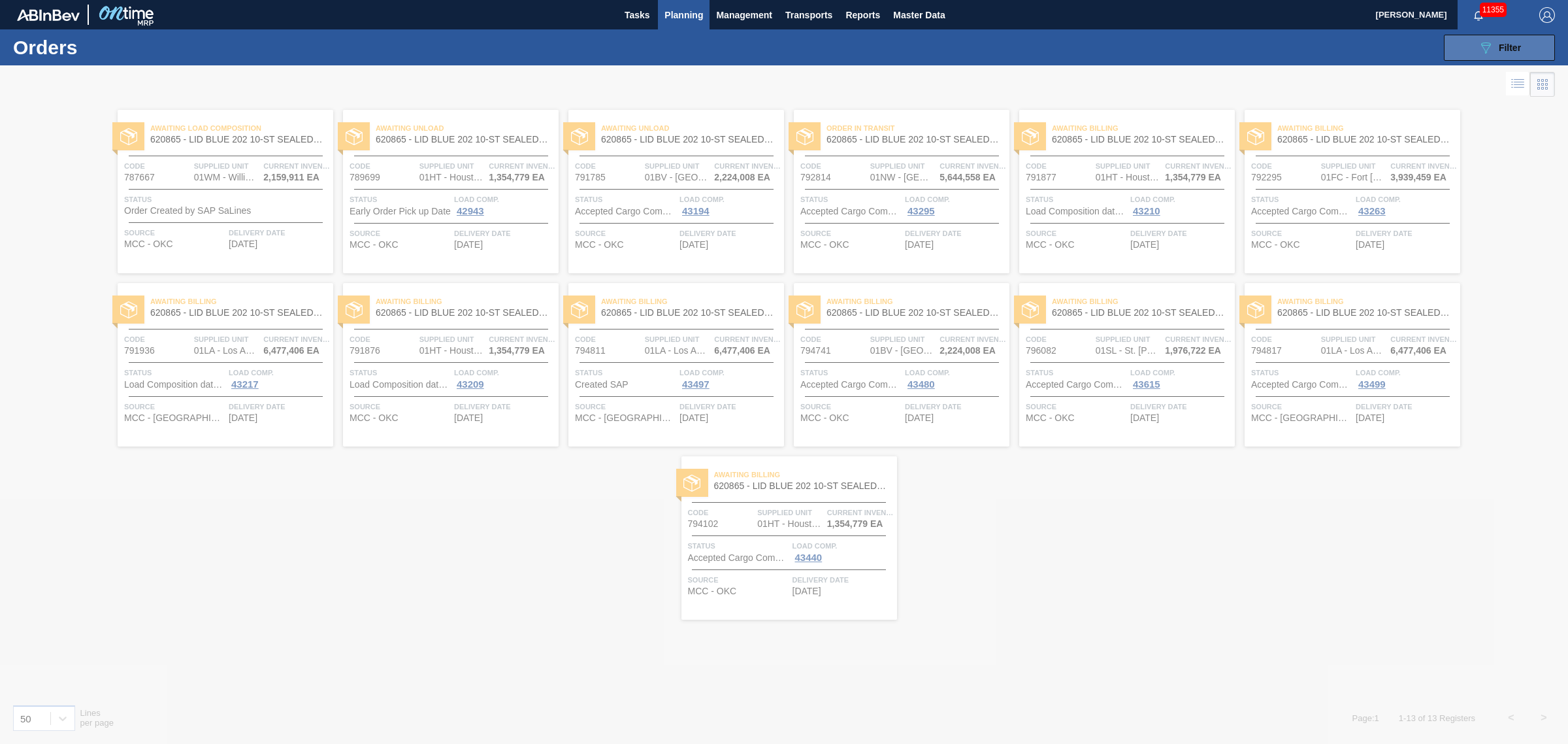
click at [1516, 47] on span "Filter" at bounding box center [1510, 47] width 23 height 11
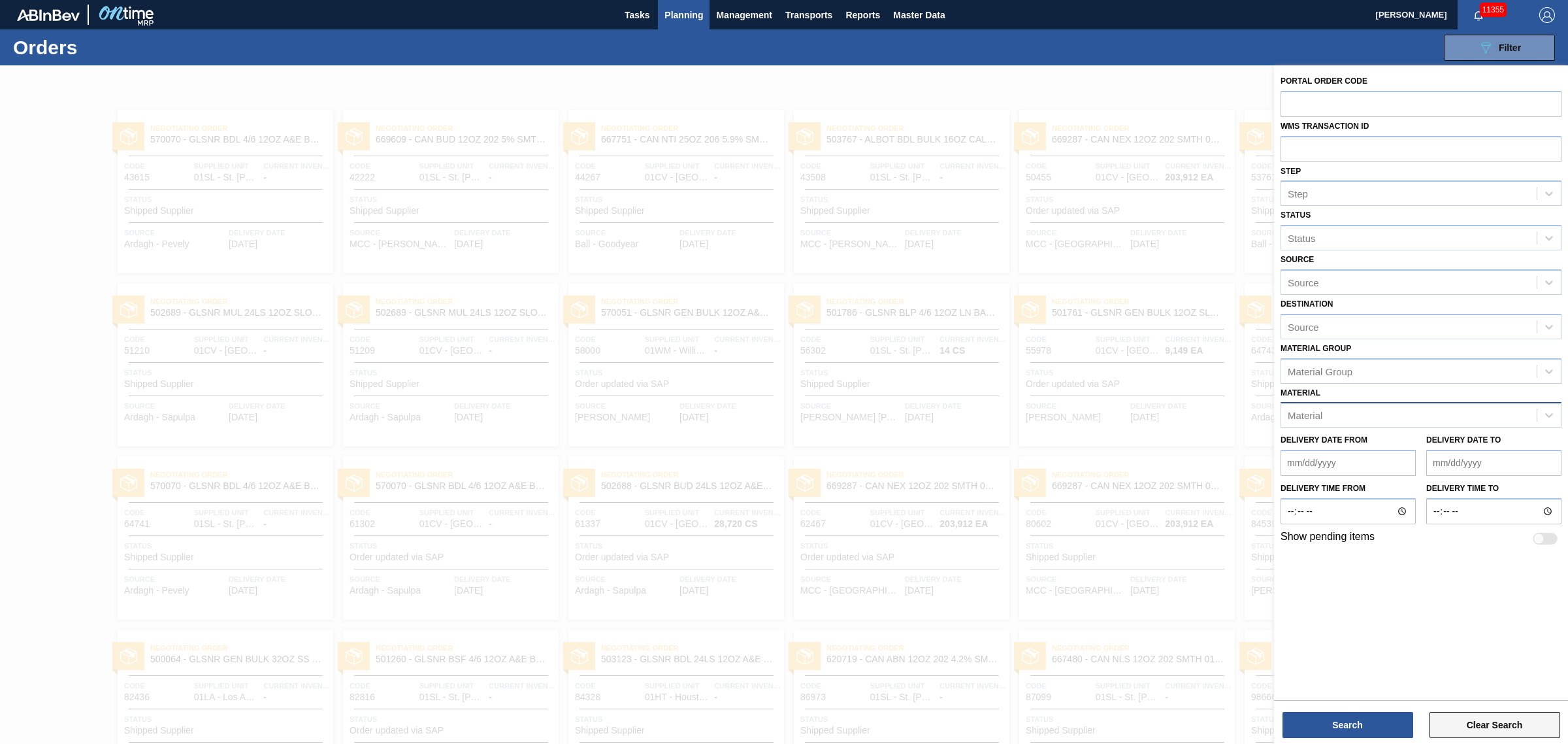
drag, startPoint x: 1479, startPoint y: 716, endPoint x: 1454, endPoint y: 713, distance: 25.2
click at [1474, 716] on button "Clear Search" at bounding box center [1495, 725] width 131 height 26
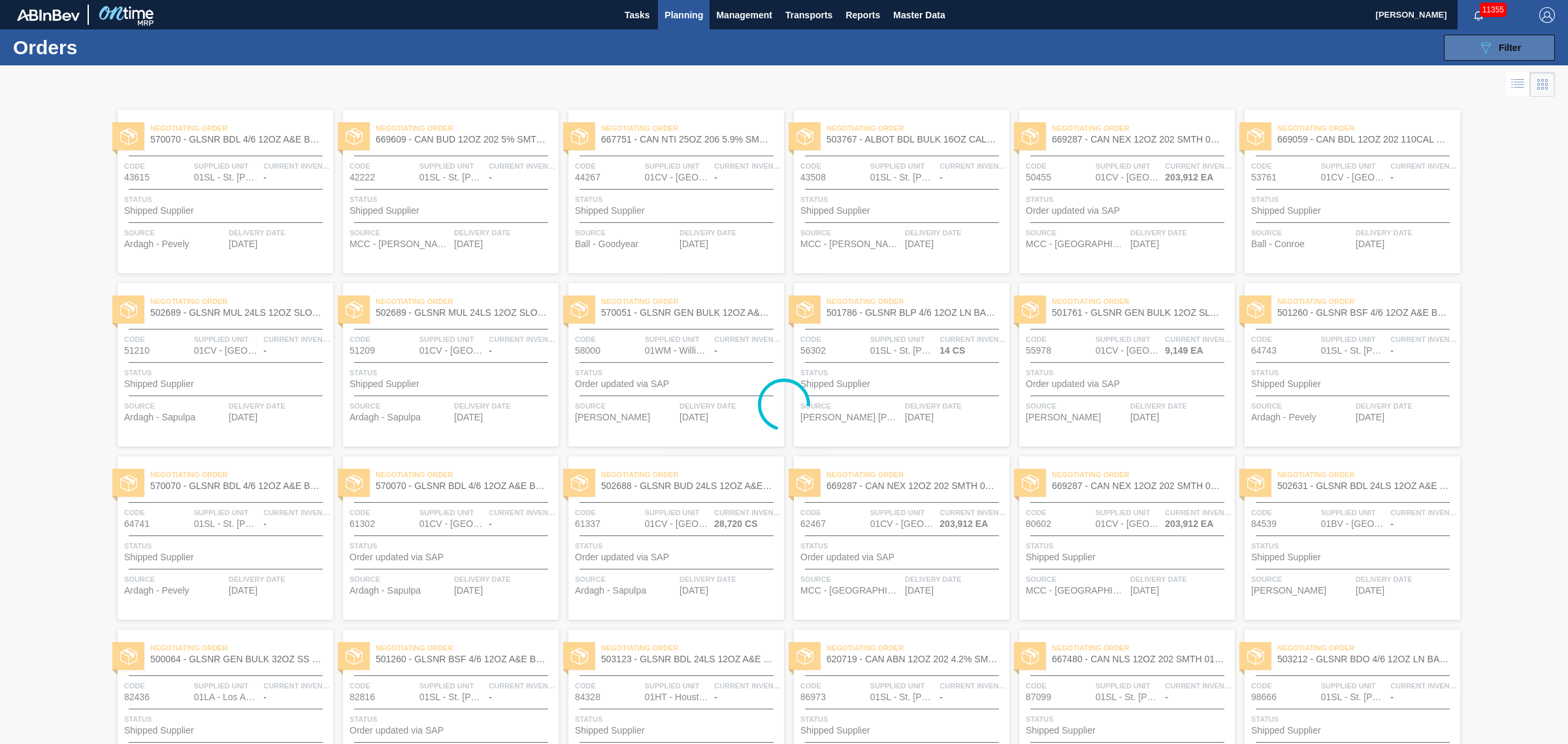
click at [1508, 56] on button "089F7B8B-B2A5-4AFE-B5C0-19BA573D28AC Filter" at bounding box center [1500, 47] width 111 height 26
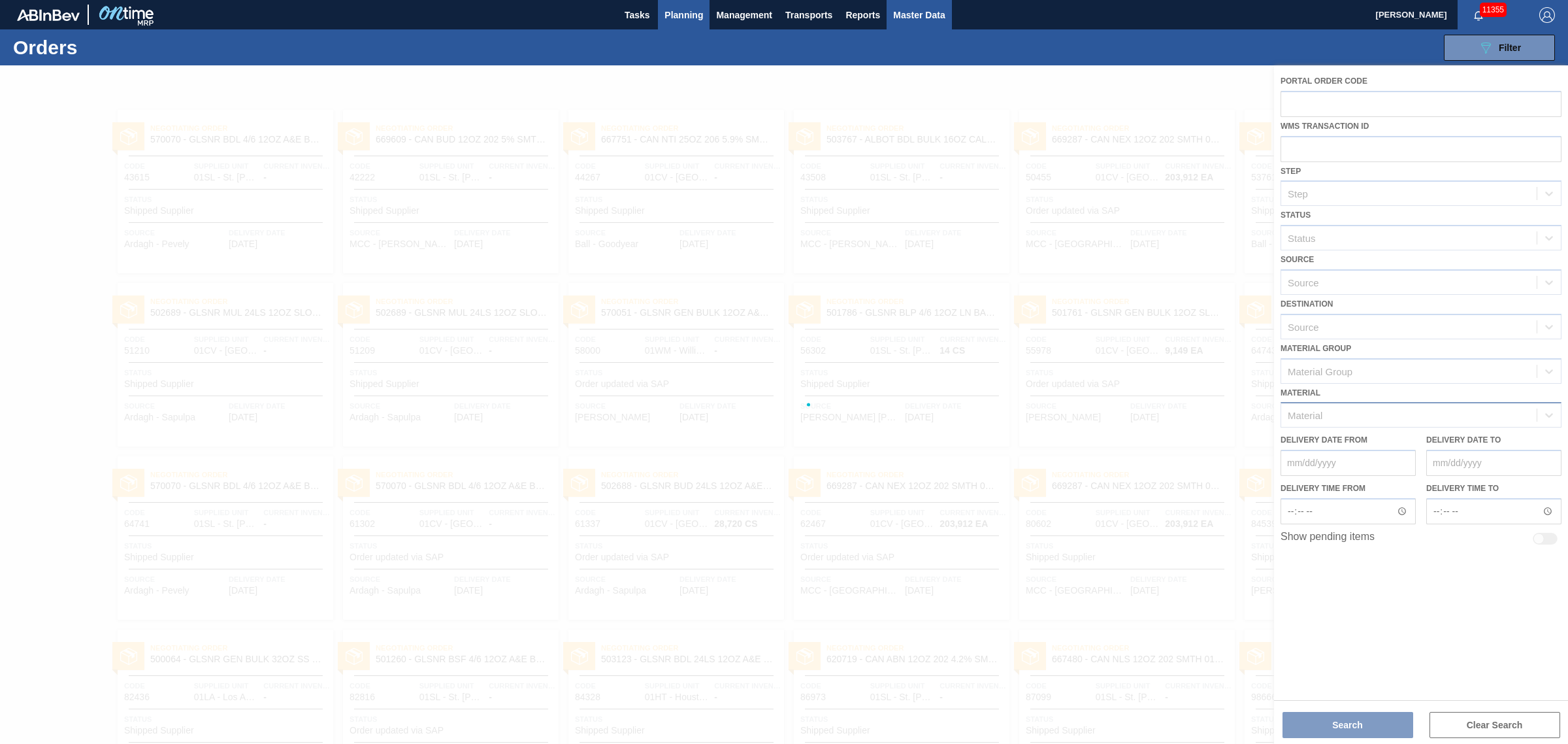
drag, startPoint x: 919, startPoint y: 11, endPoint x: 910, endPoint y: 8, distance: 9.5
click at [920, 11] on span "Master Data" at bounding box center [919, 15] width 51 height 15
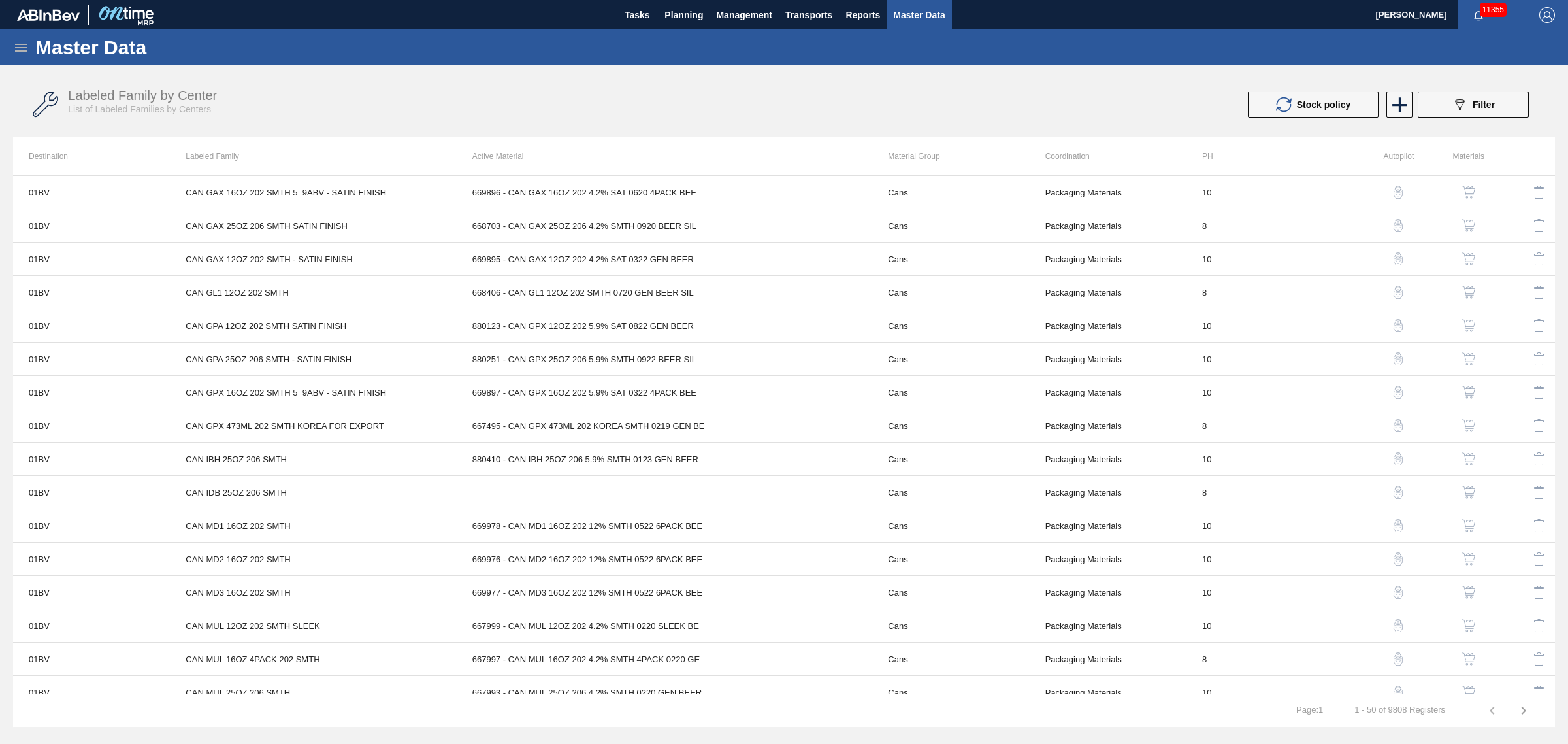
click at [21, 46] on icon at bounding box center [21, 48] width 15 height 15
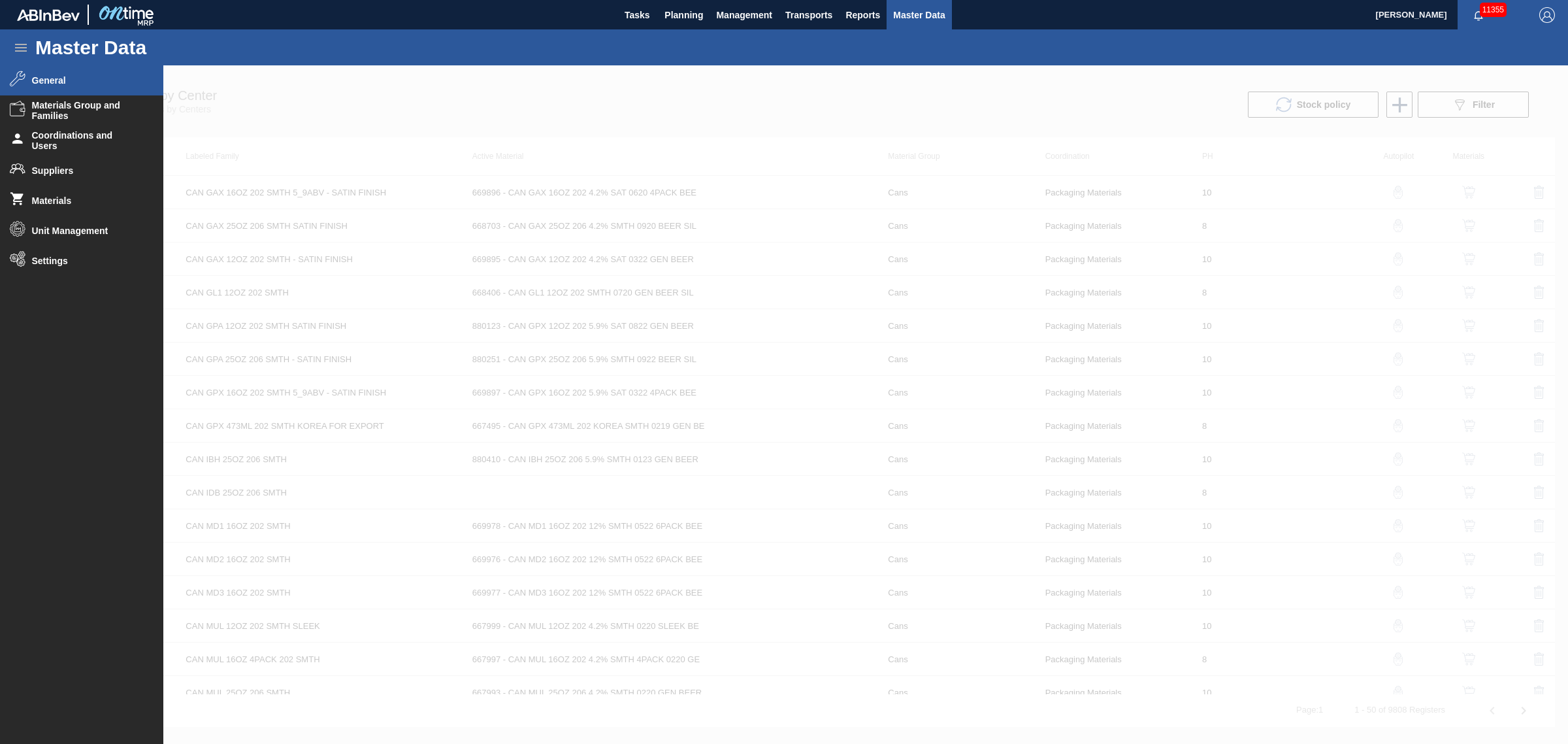
click at [95, 82] on span "General" at bounding box center [86, 80] width 108 height 11
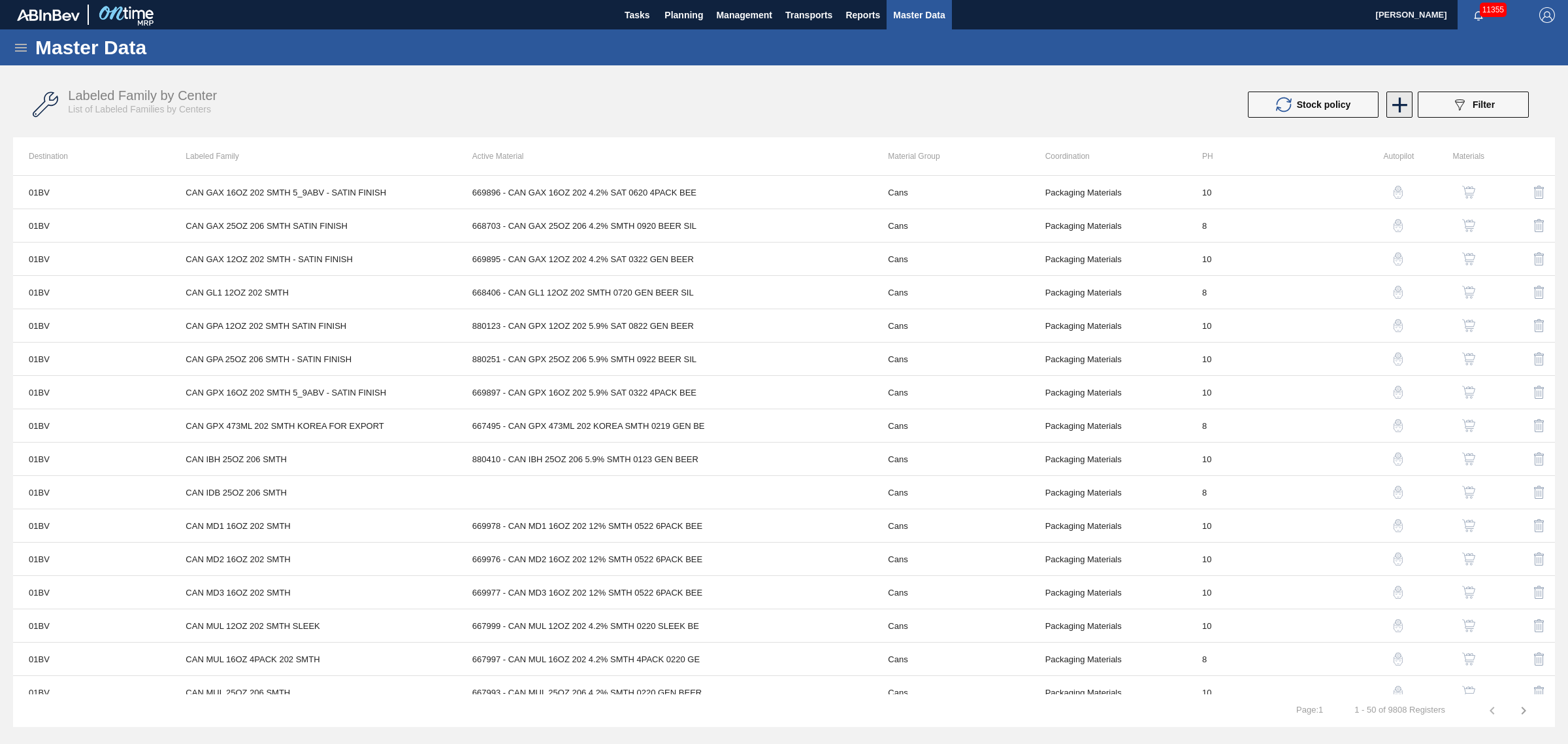
click at [1406, 100] on icon at bounding box center [1400, 105] width 25 height 25
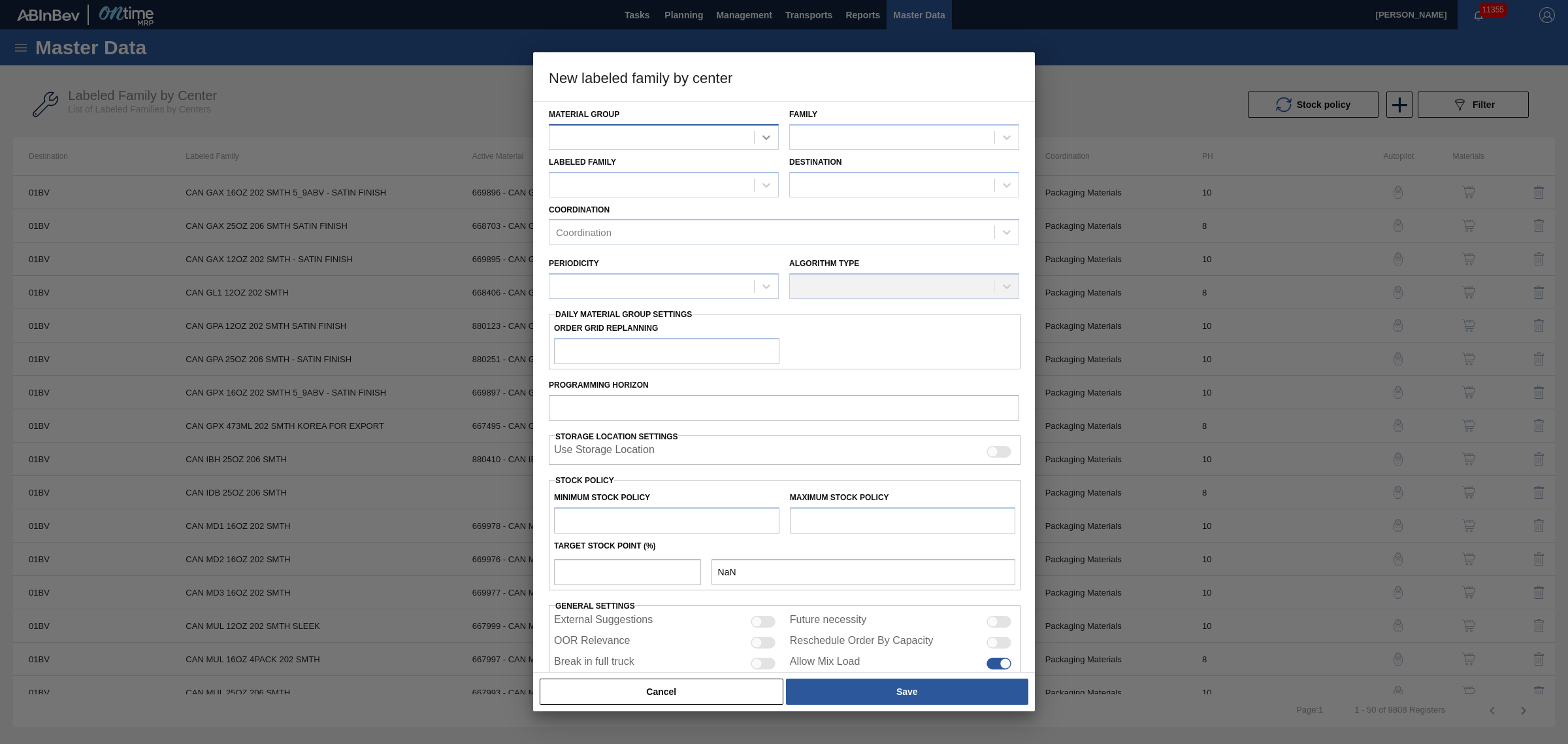
click at [762, 141] on icon at bounding box center [766, 137] width 13 height 13
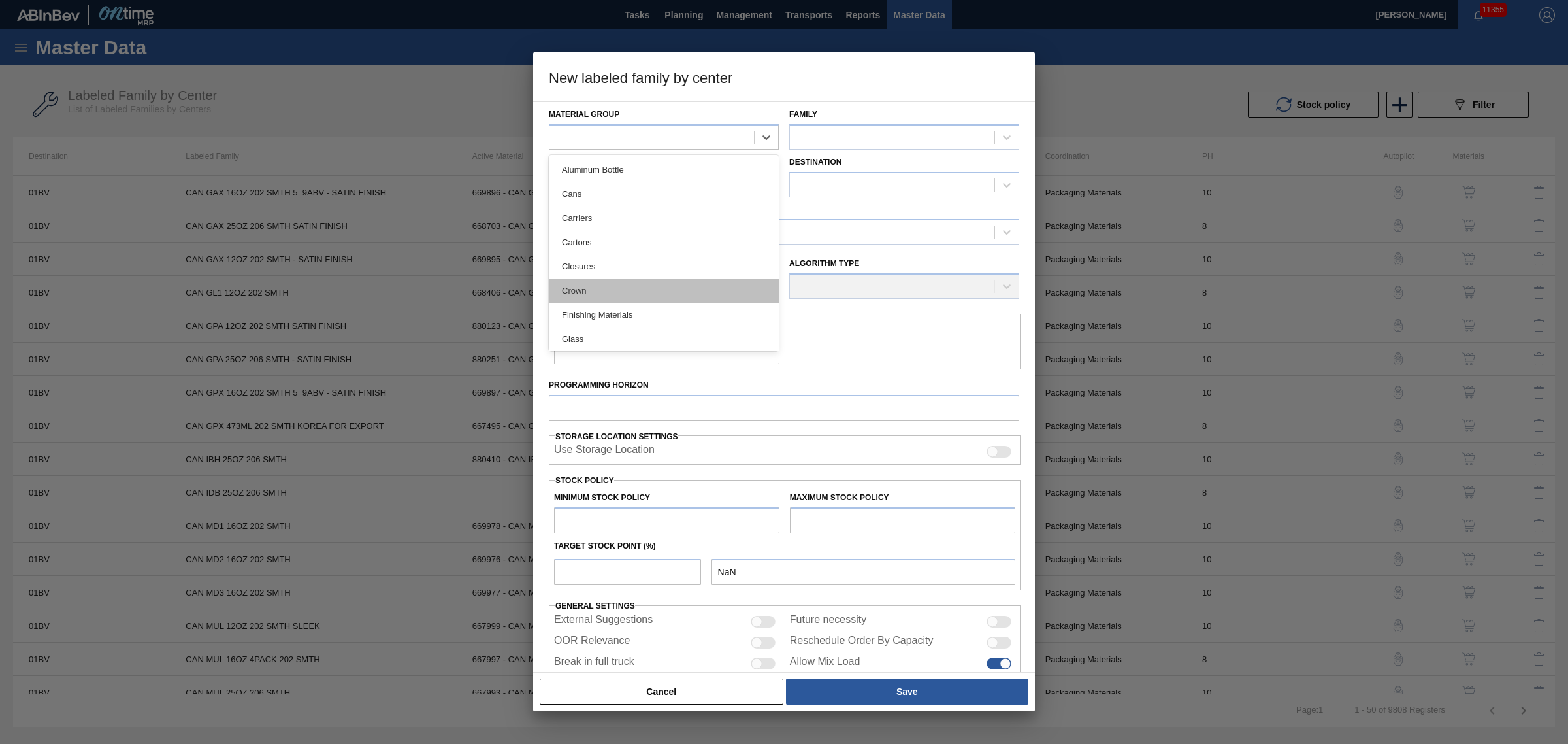
click at [651, 289] on div "Crown" at bounding box center [663, 291] width 230 height 24
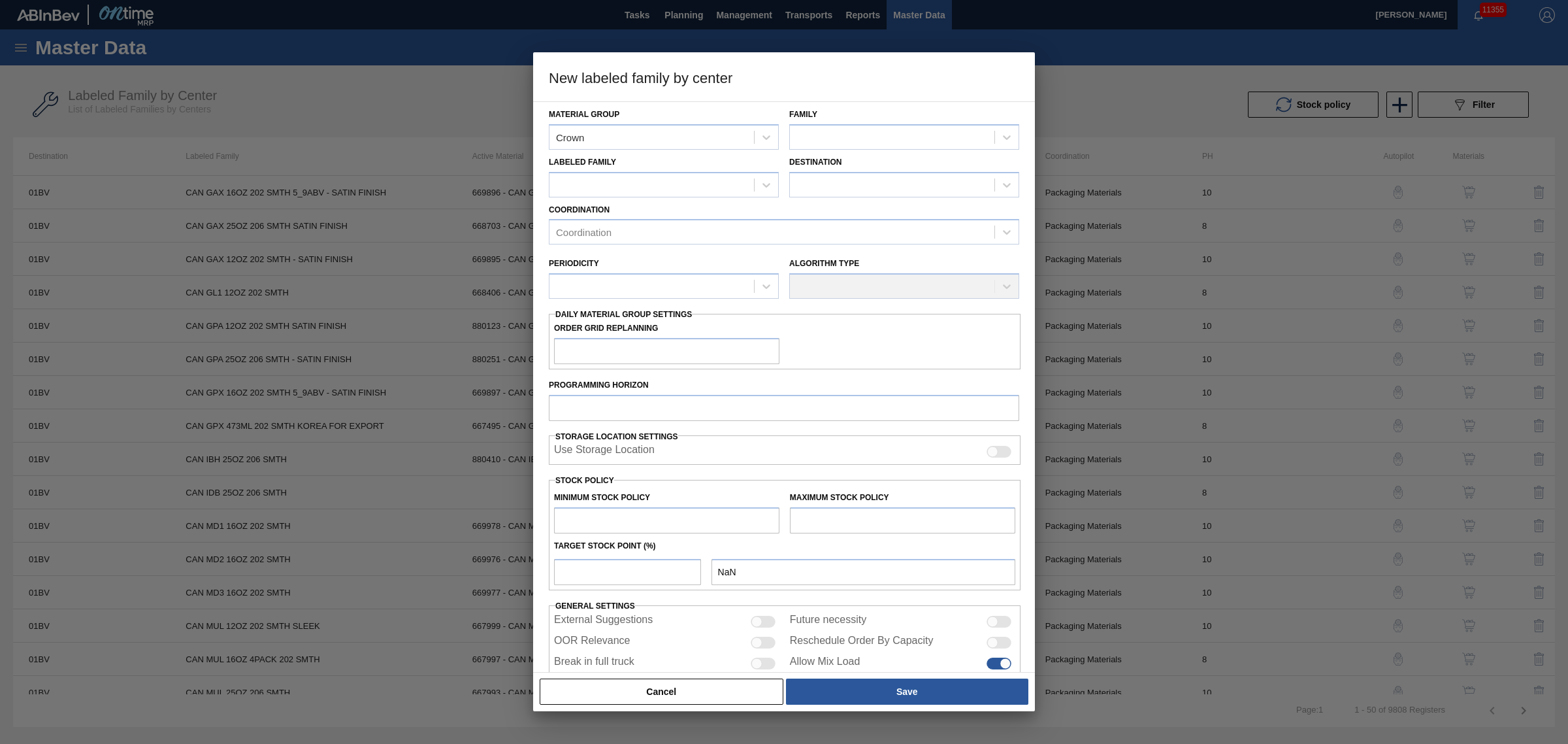
click at [858, 154] on div "Destination" at bounding box center [904, 175] width 230 height 44
click at [864, 142] on div at bounding box center [892, 137] width 205 height 19
click at [858, 163] on div "Crowns" at bounding box center [904, 170] width 230 height 24
click at [732, 194] on div at bounding box center [663, 184] width 230 height 25
click at [1007, 74] on h3 "New labeled family by center" at bounding box center [784, 77] width 502 height 50
